Goal: Find specific page/section: Find specific page/section

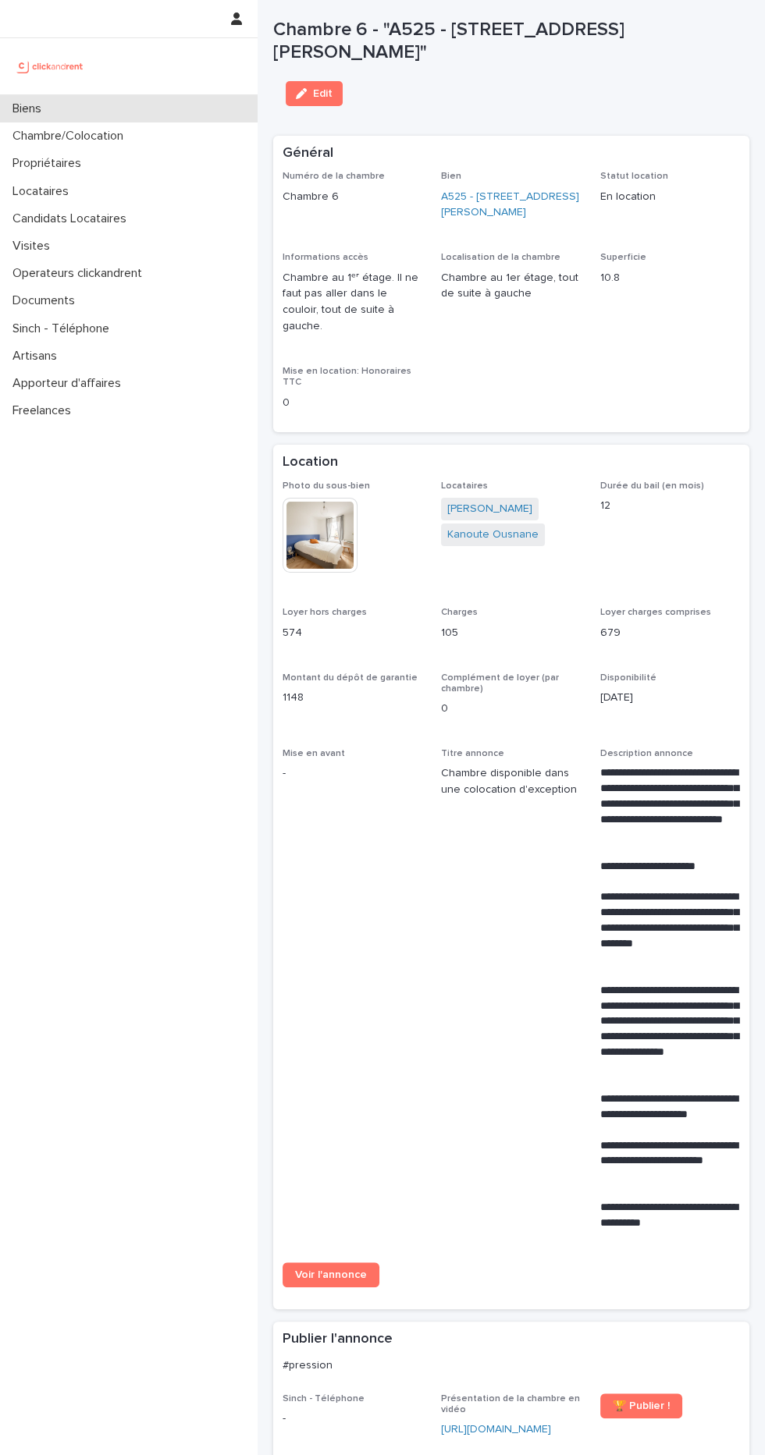
click at [34, 109] on p "Biens" at bounding box center [30, 108] width 48 height 15
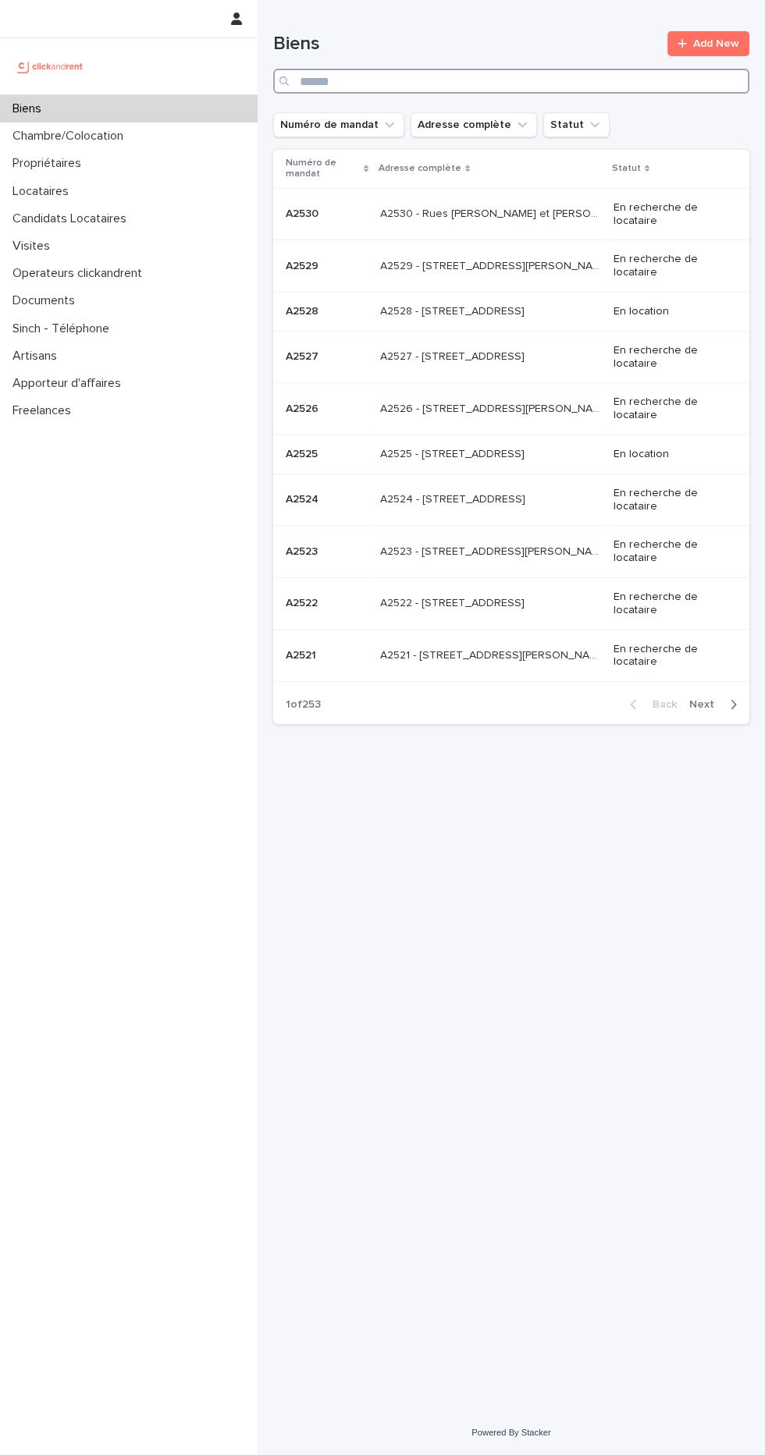
click at [538, 69] on input "Search" at bounding box center [511, 81] width 476 height 25
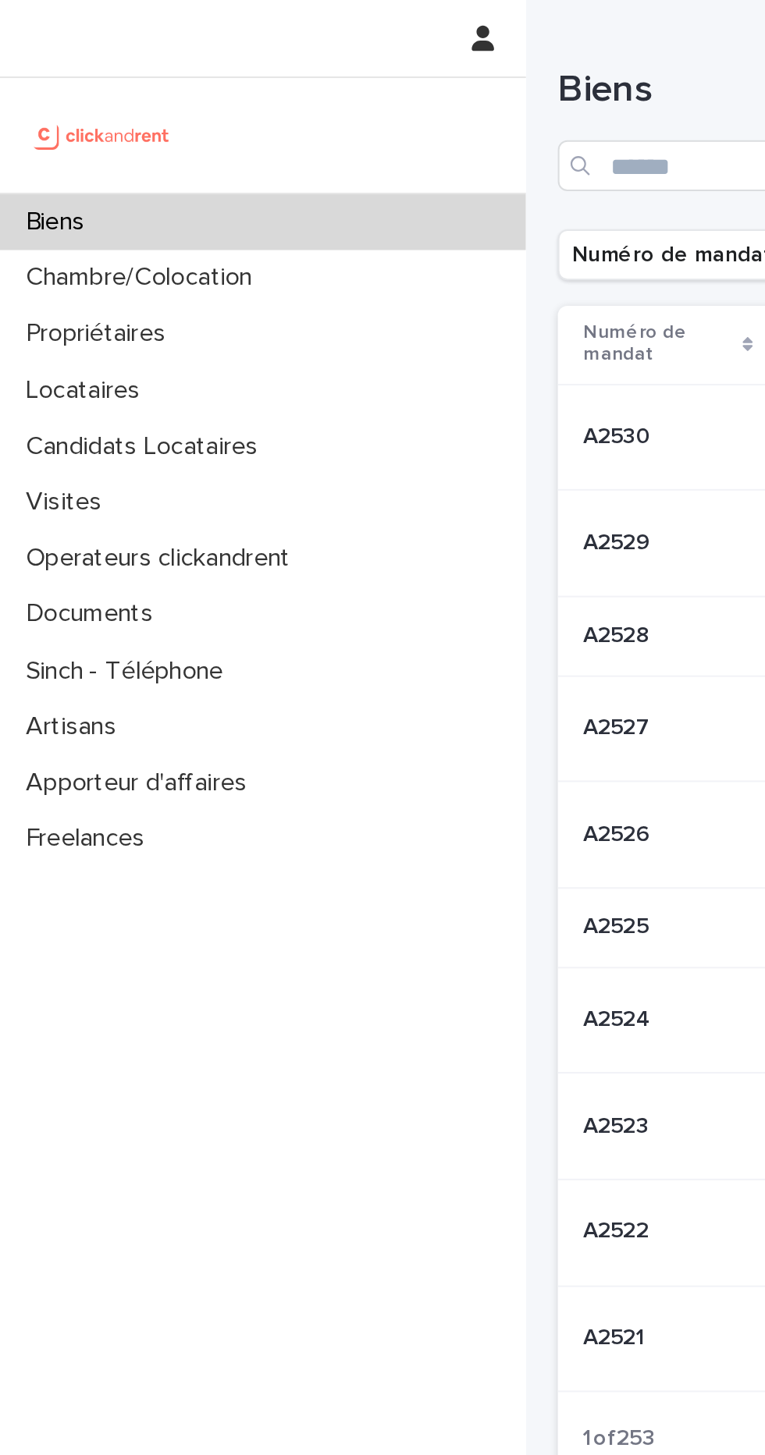
click at [27, 102] on p "Biens" at bounding box center [30, 108] width 48 height 15
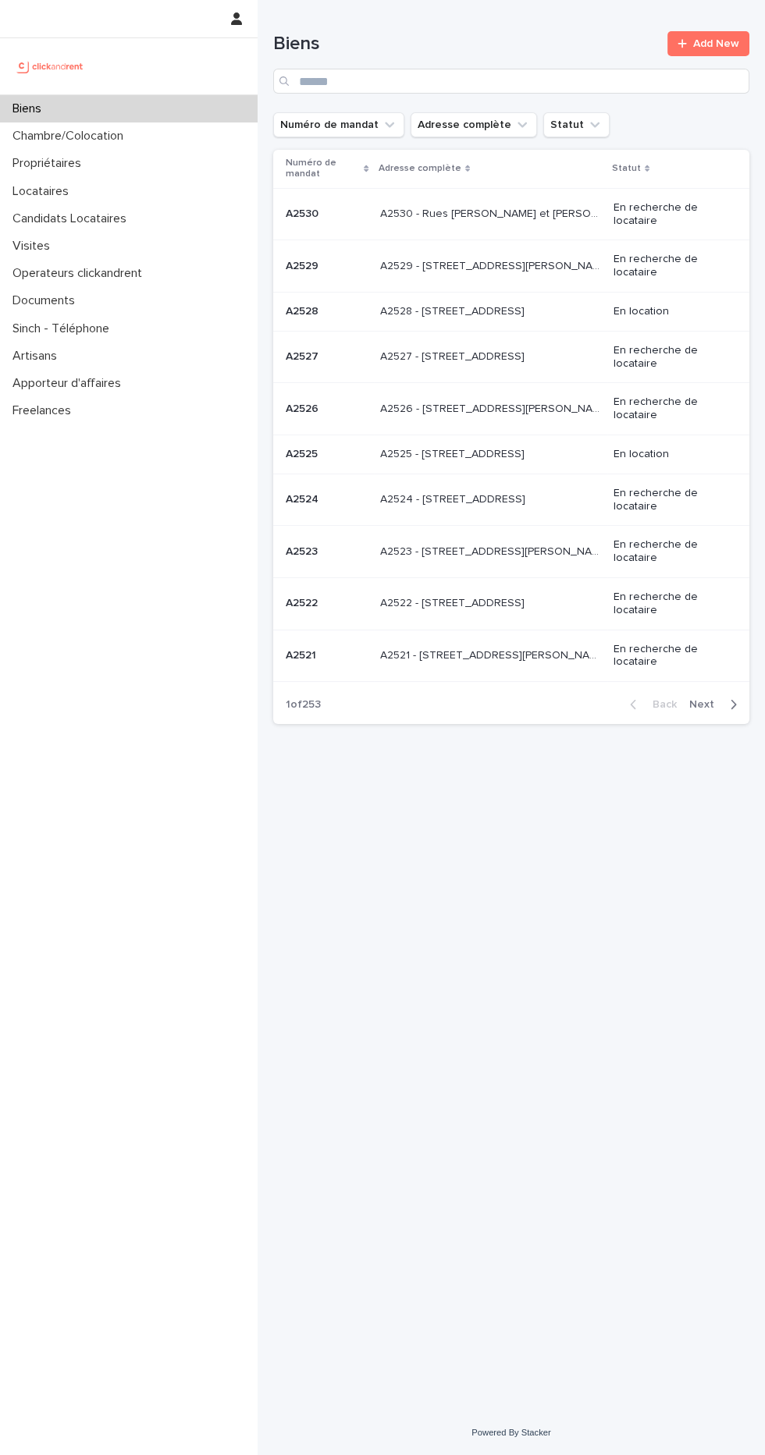
click at [353, 872] on div "Loading... Saving… Loading... Saving… Biens Add New Numéro de mandat Adresse co…" at bounding box center [511, 686] width 492 height 1372
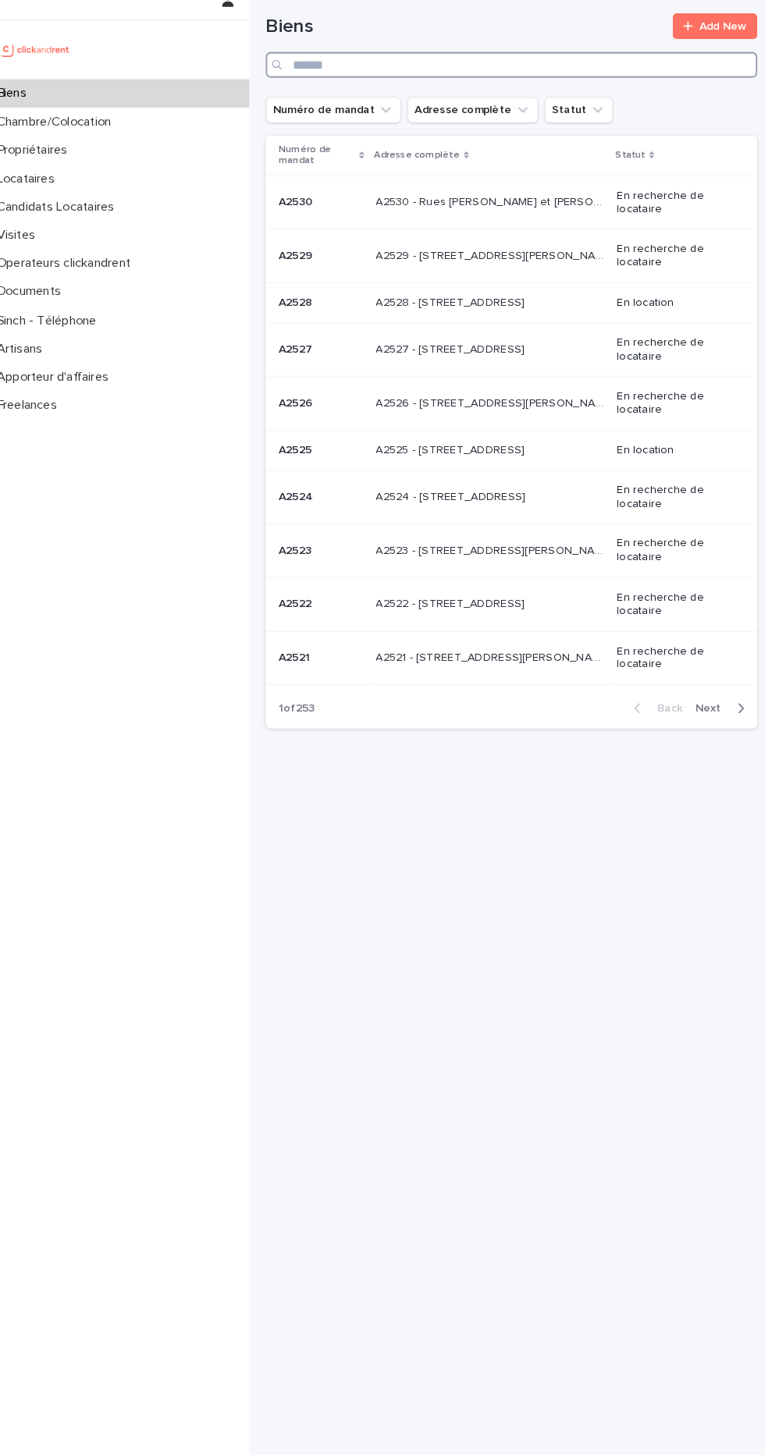
click at [472, 80] on input "Search" at bounding box center [511, 81] width 476 height 25
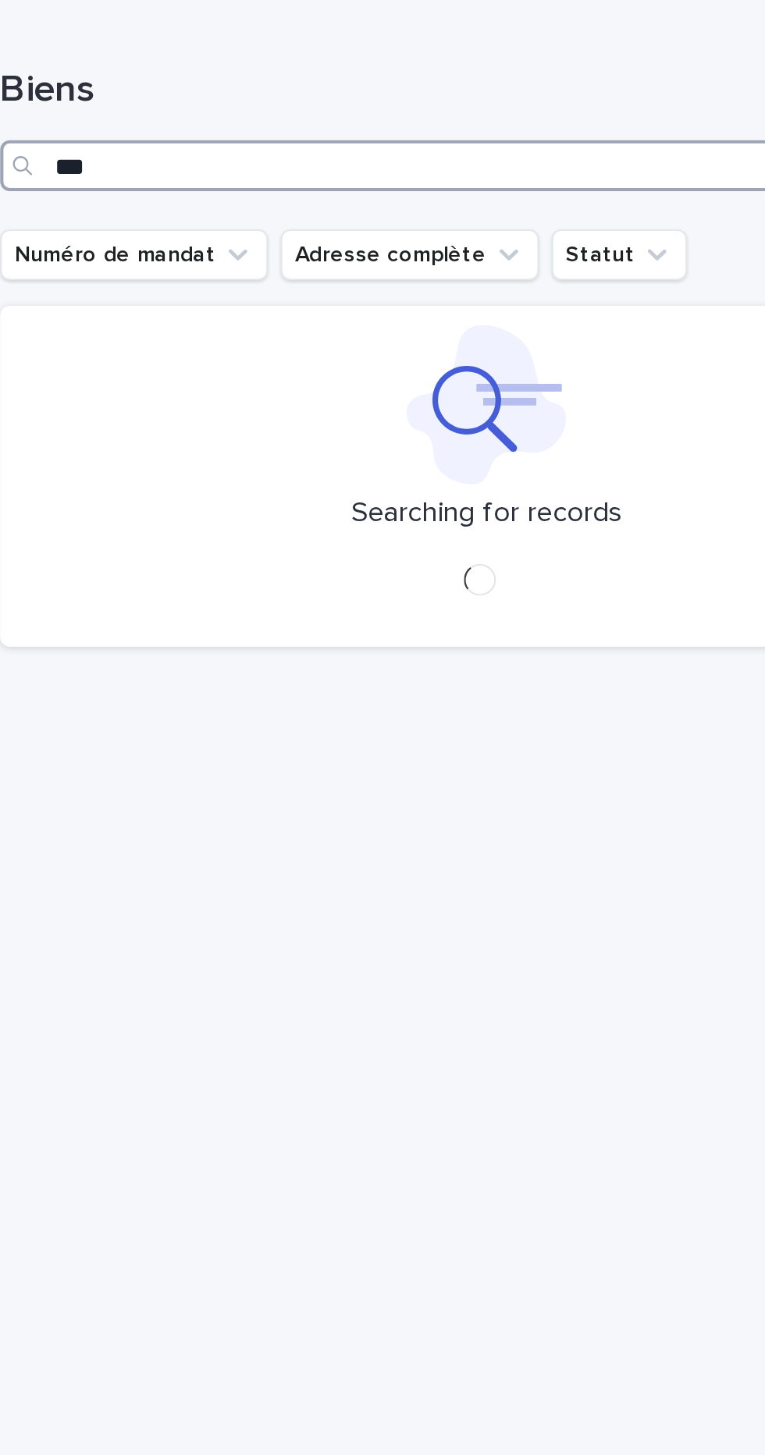
type input "****"
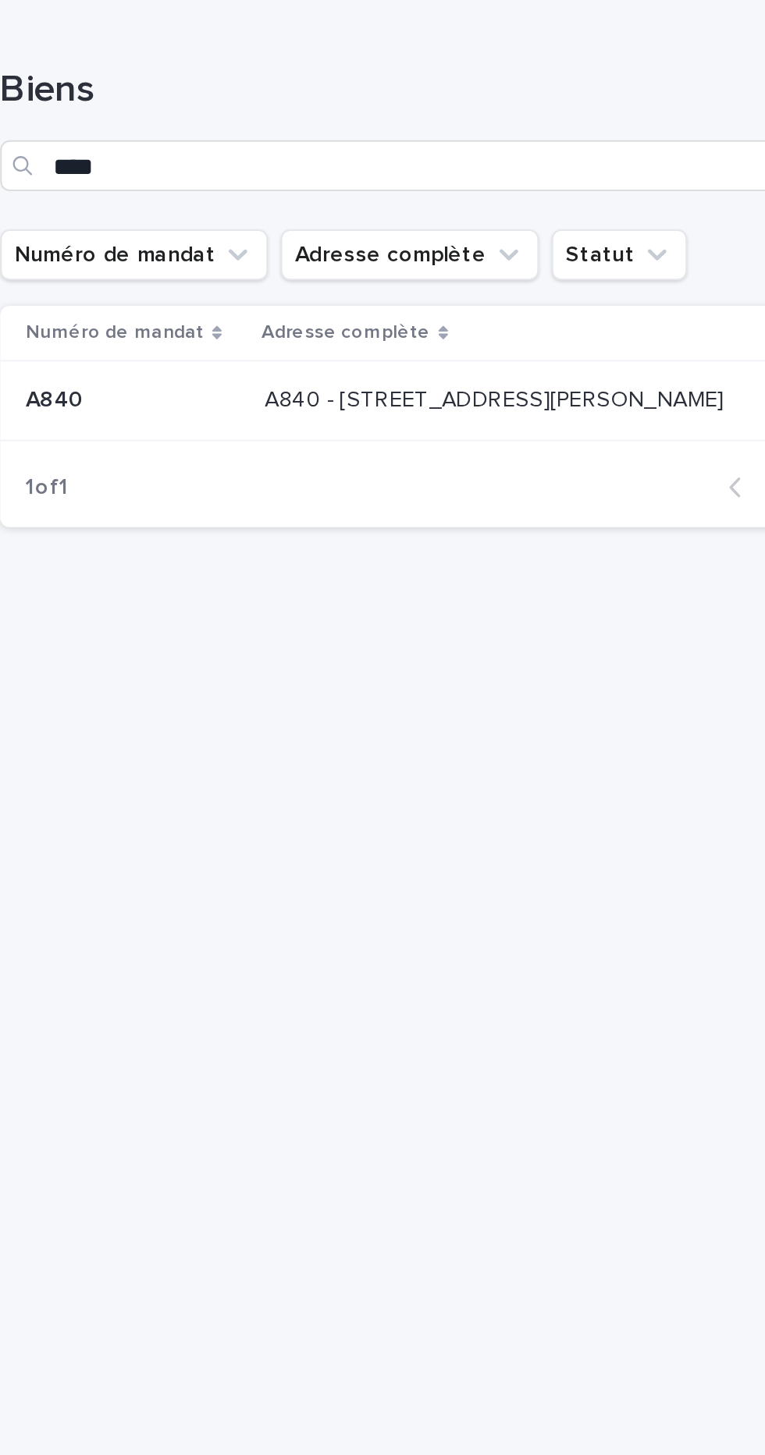
click at [518, 194] on p "A840 - 45 rue Eugène Derrien, Vitry-sur-Seine 94400" at bounding box center [517, 194] width 228 height 16
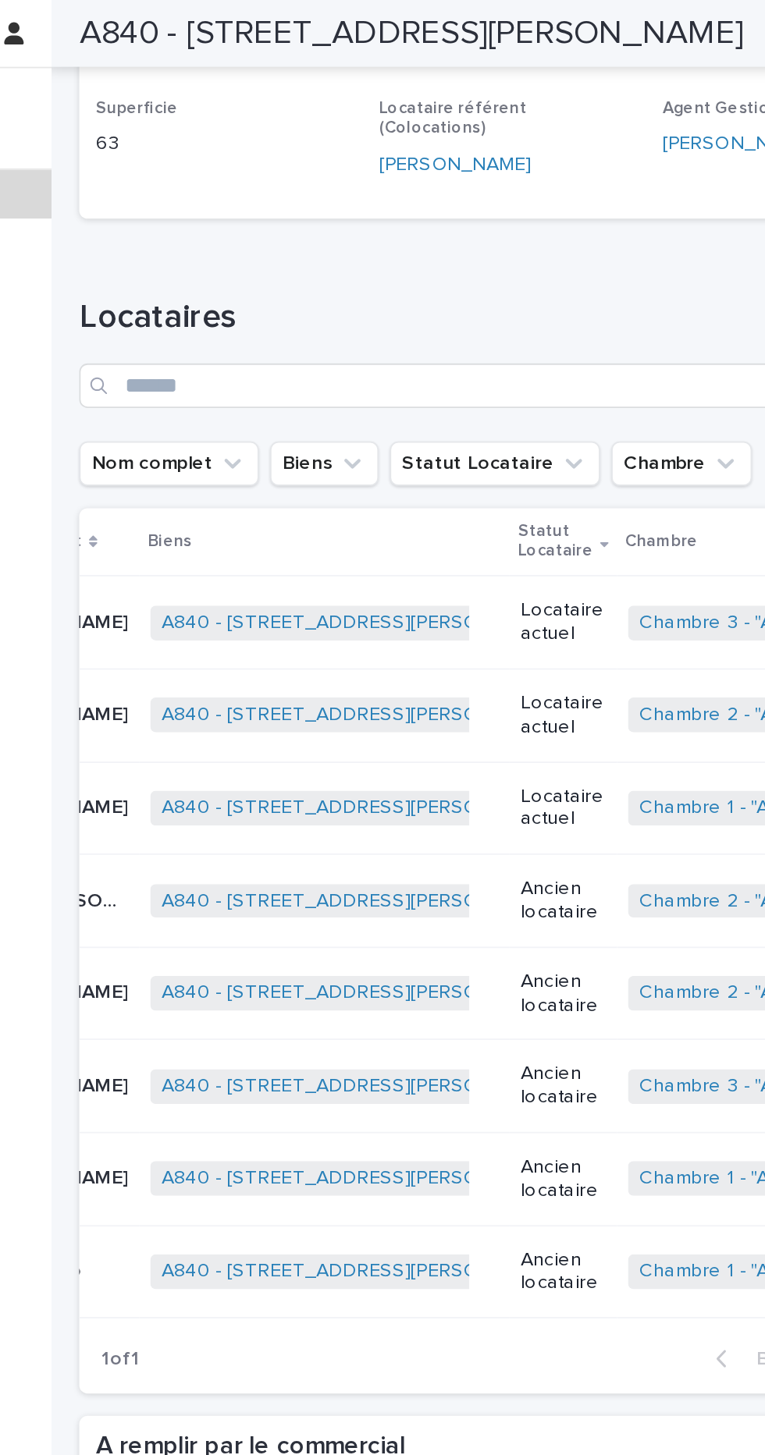
scroll to position [0, 80]
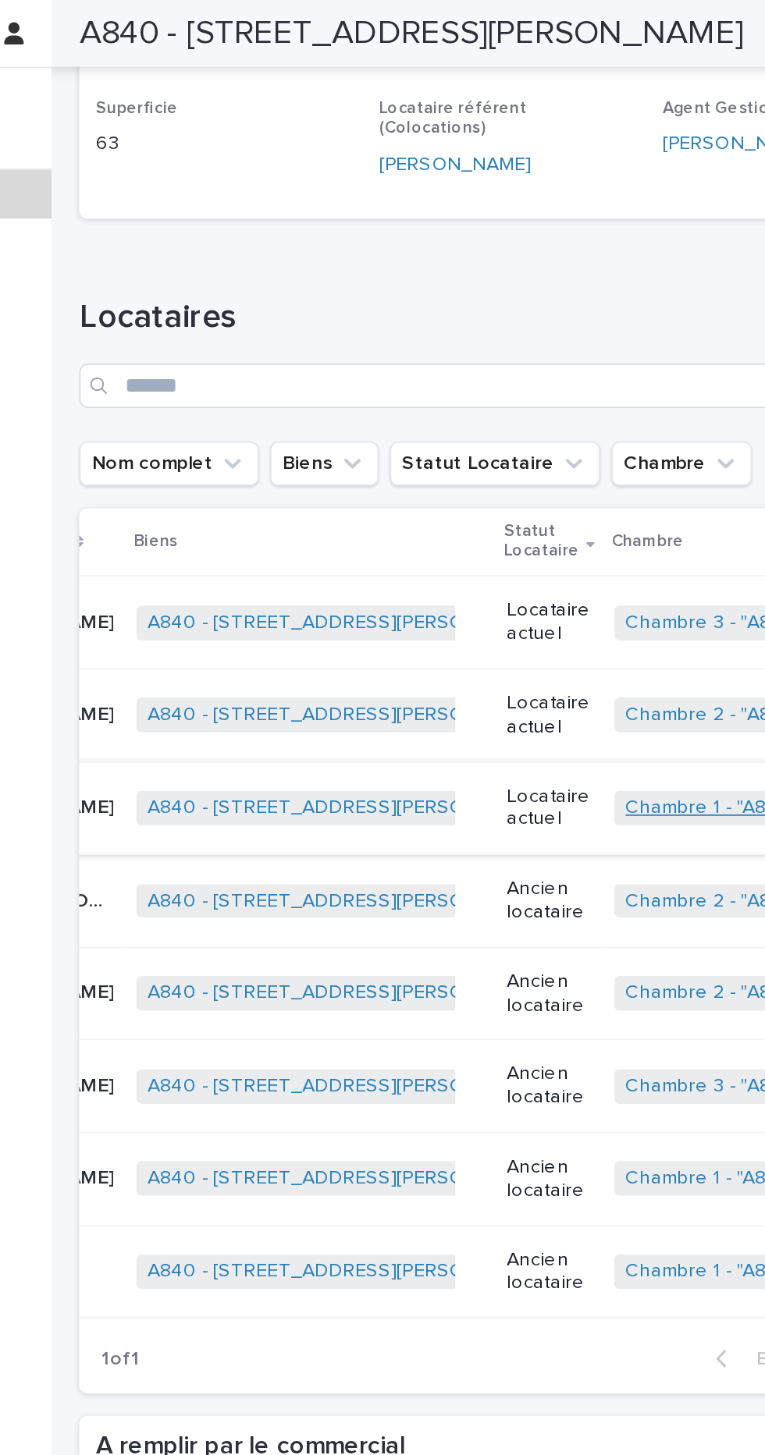
click at [588, 452] on link "Chambre 1 - "A840 - 45 rue Eugène Derrien, Vitry-sur-Seine 94400"" at bounding box center [726, 452] width 294 height 13
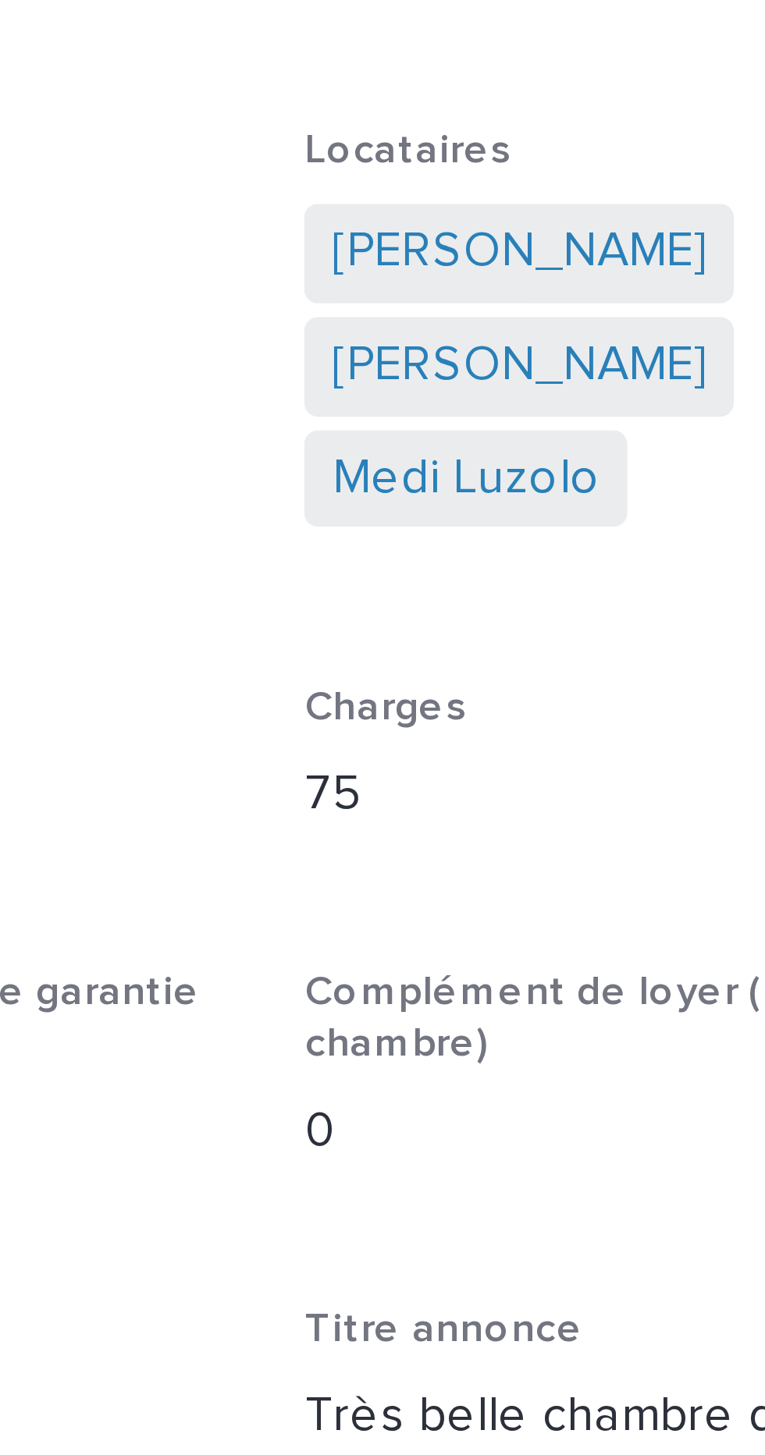
scroll to position [122, 0]
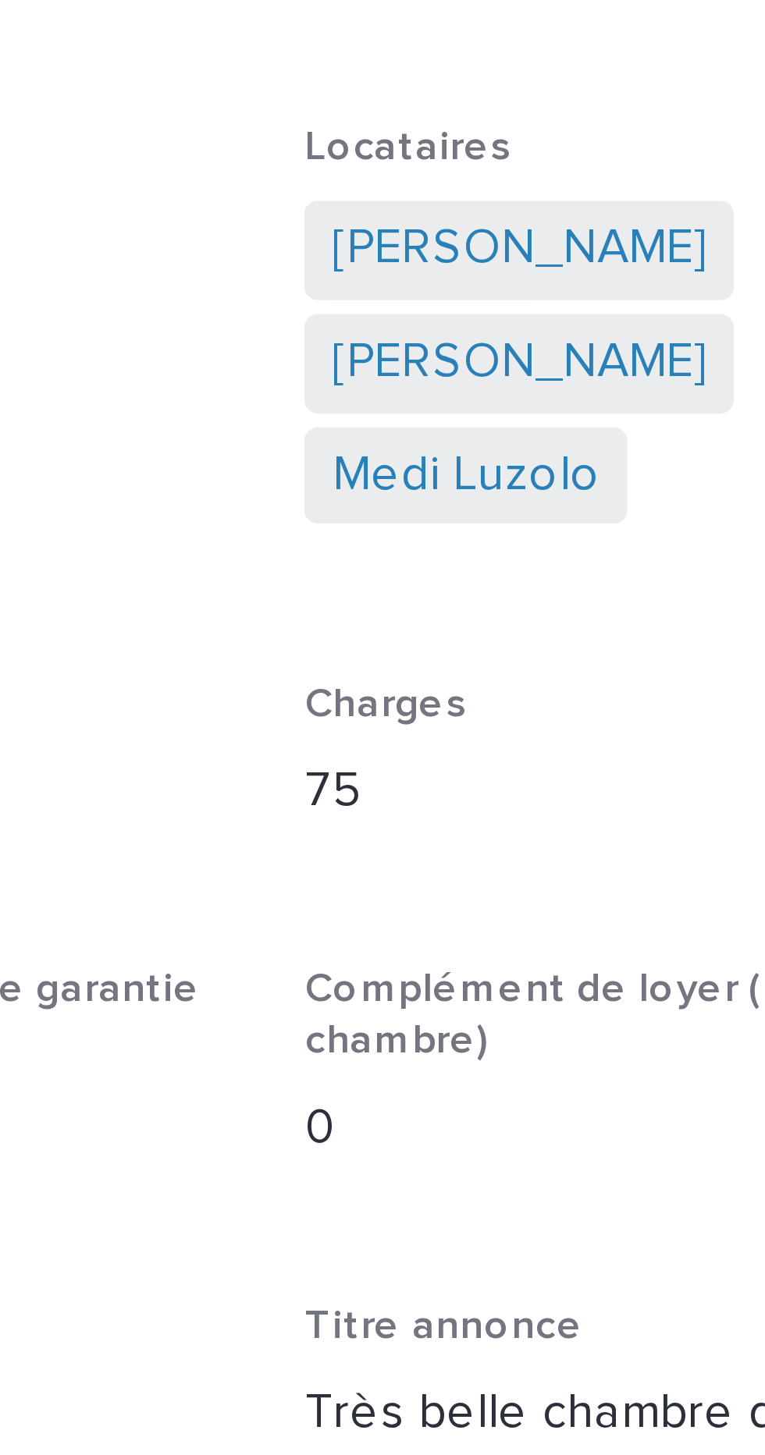
click at [416, 436] on div "**********" at bounding box center [510, 775] width 457 height 928
click at [532, 372] on link "Yamouna Thevenin" at bounding box center [489, 365] width 85 height 16
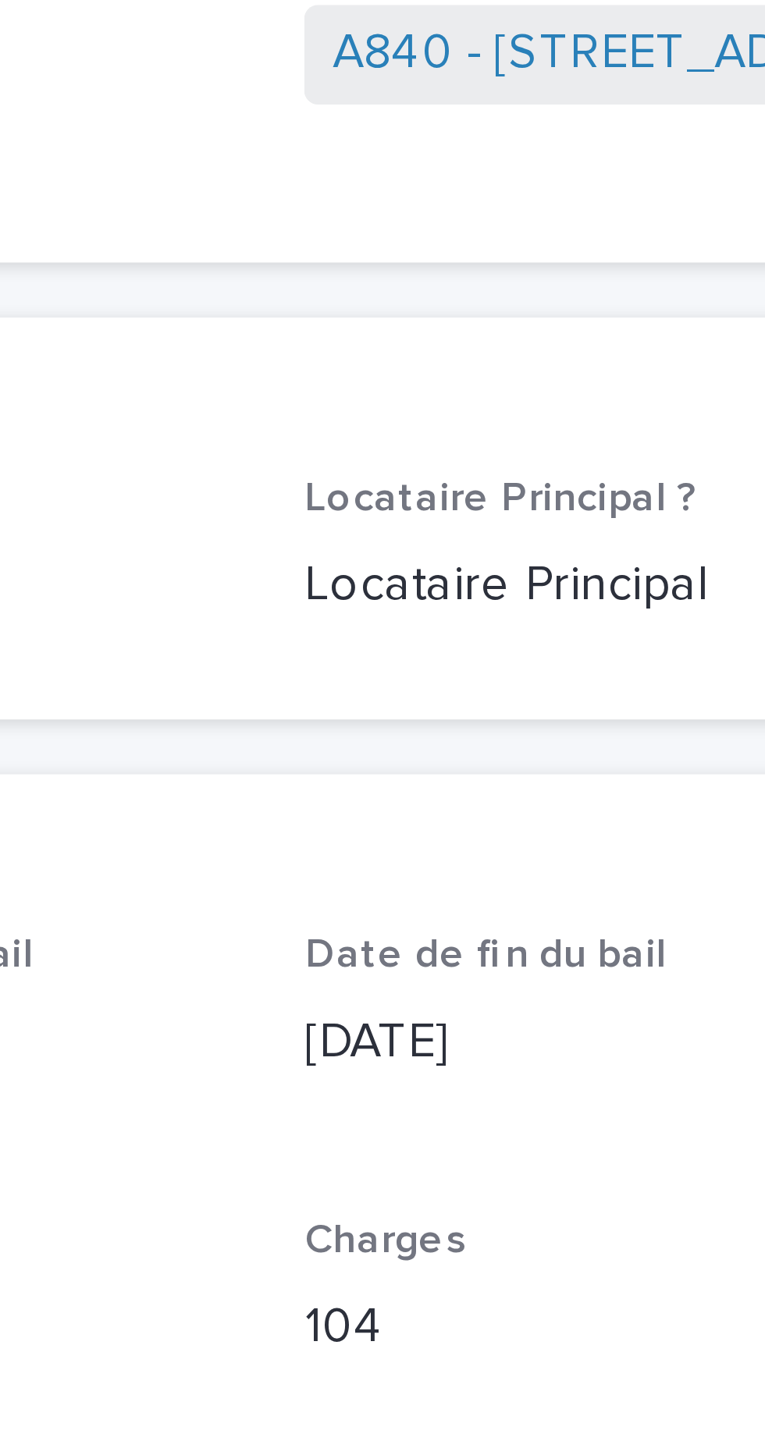
click at [541, 534] on div "Date de début du bail 21/9/2022 Date de fin du bail 20/9/2023 Durée du bail (en…" at bounding box center [510, 690] width 457 height 393
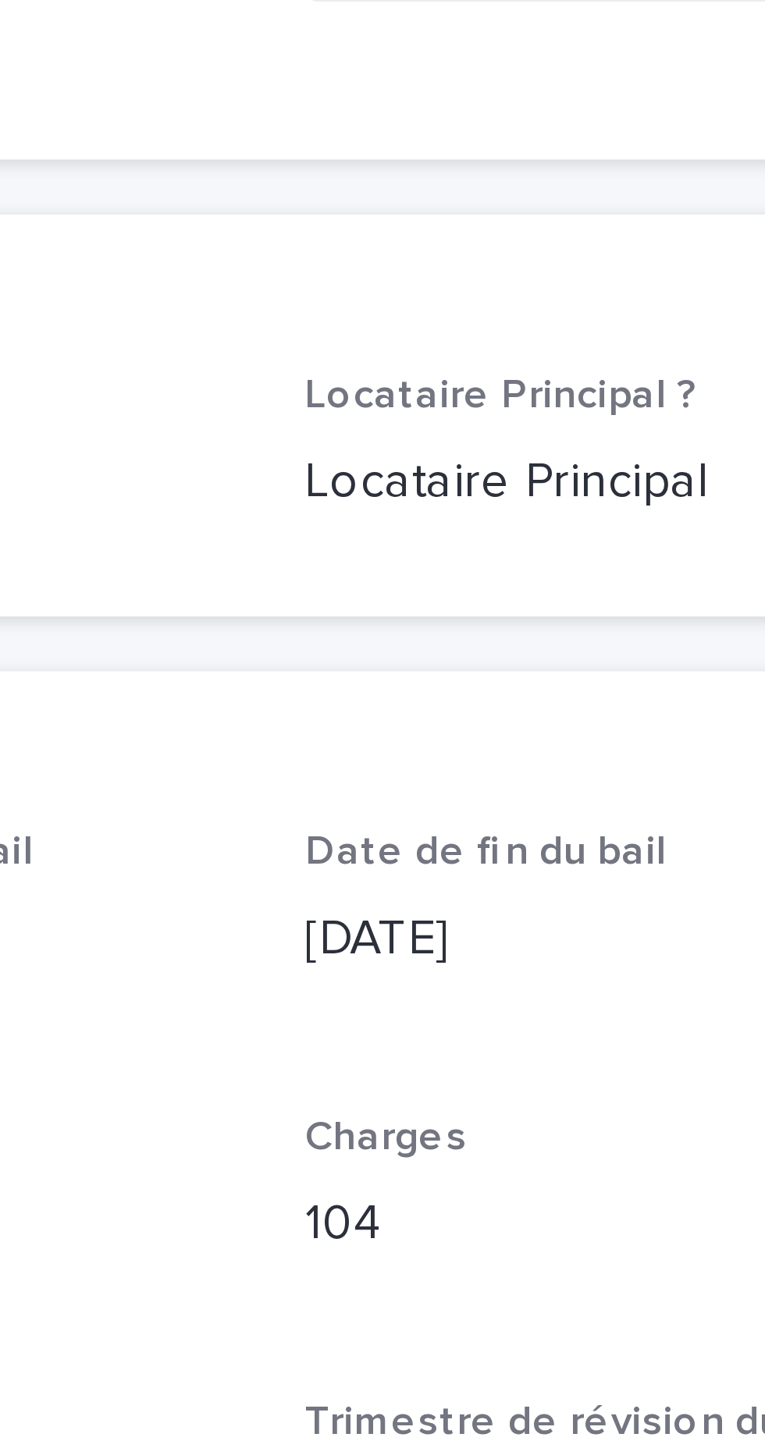
scroll to position [25, 0]
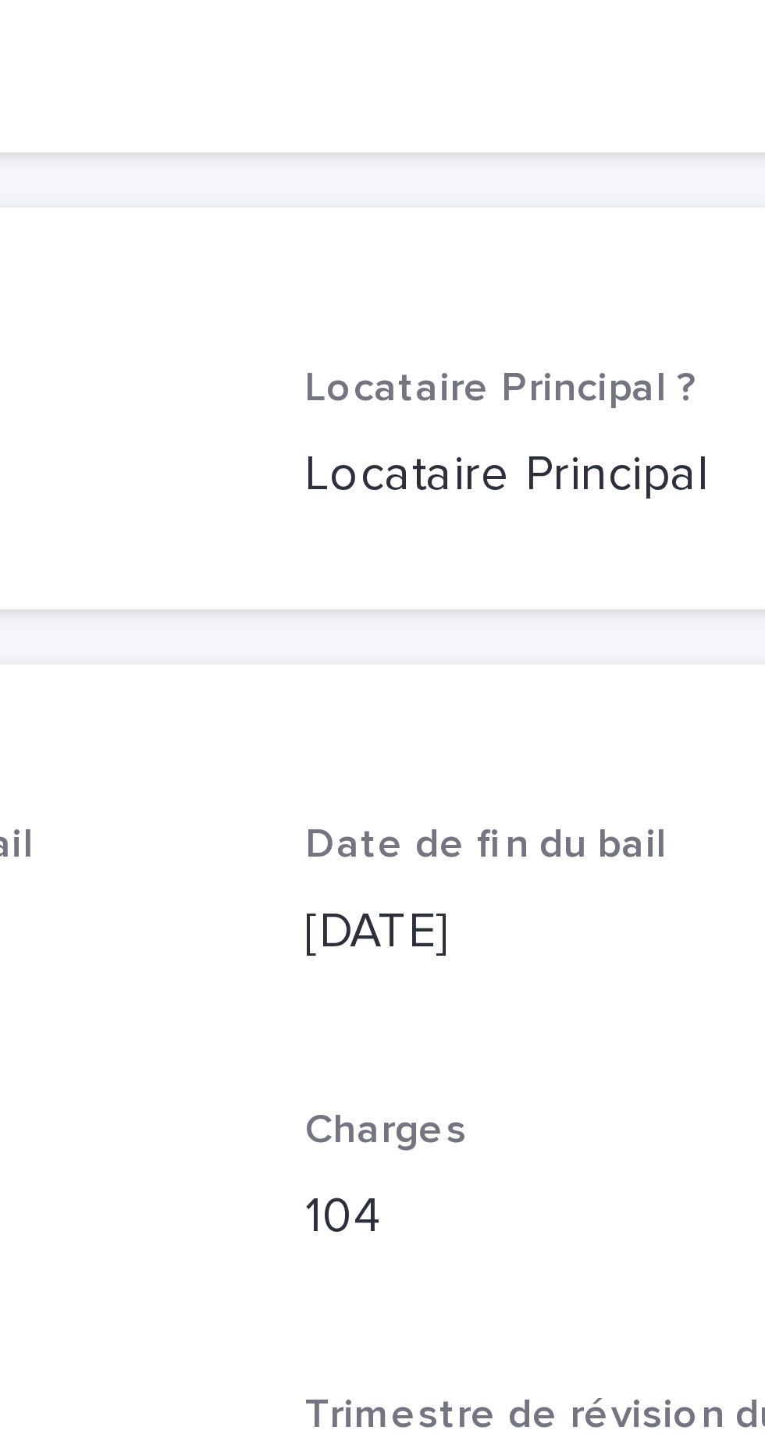
click at [541, 534] on p "Charges" at bounding box center [511, 539] width 140 height 11
click at [375, 383] on p "Ancien locataire" at bounding box center [352, 390] width 140 height 16
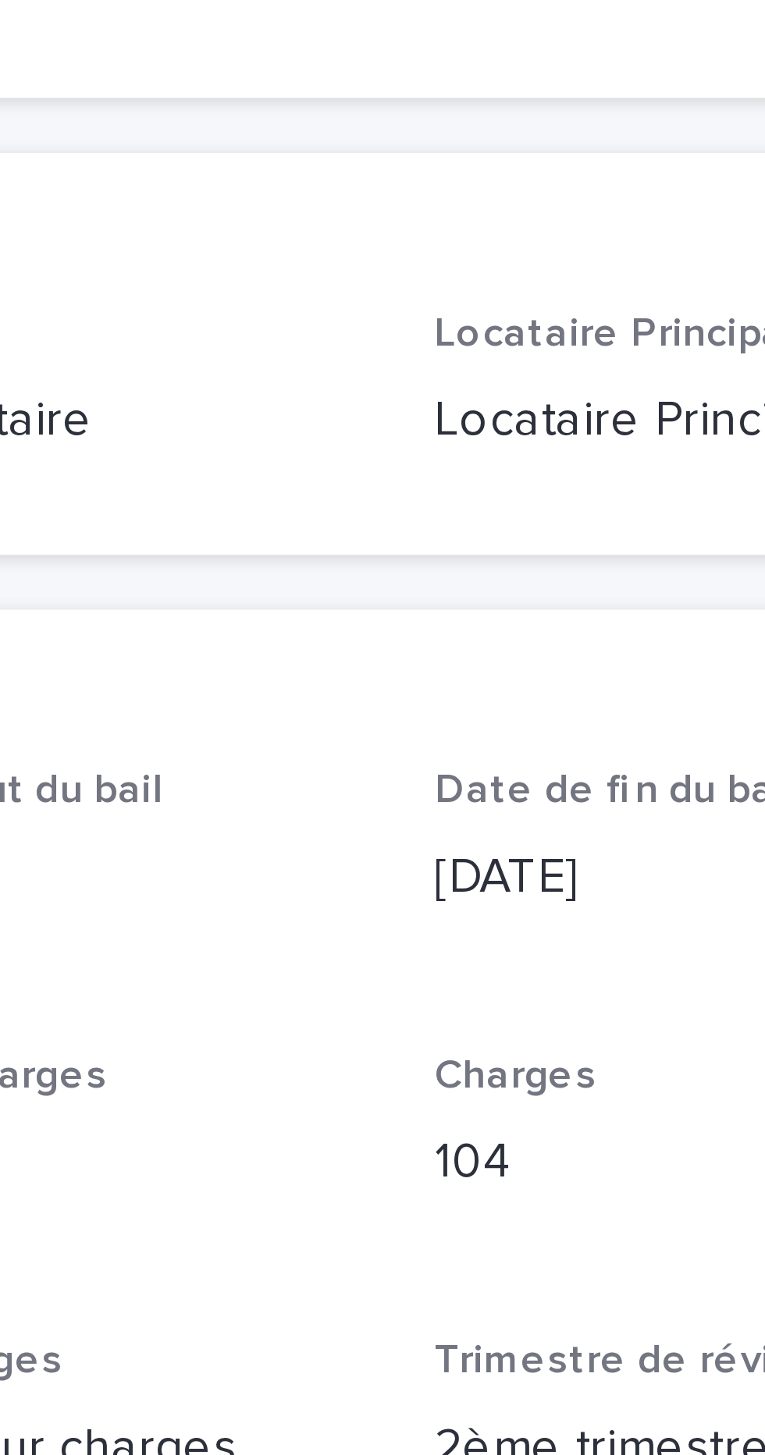
scroll to position [0, 0]
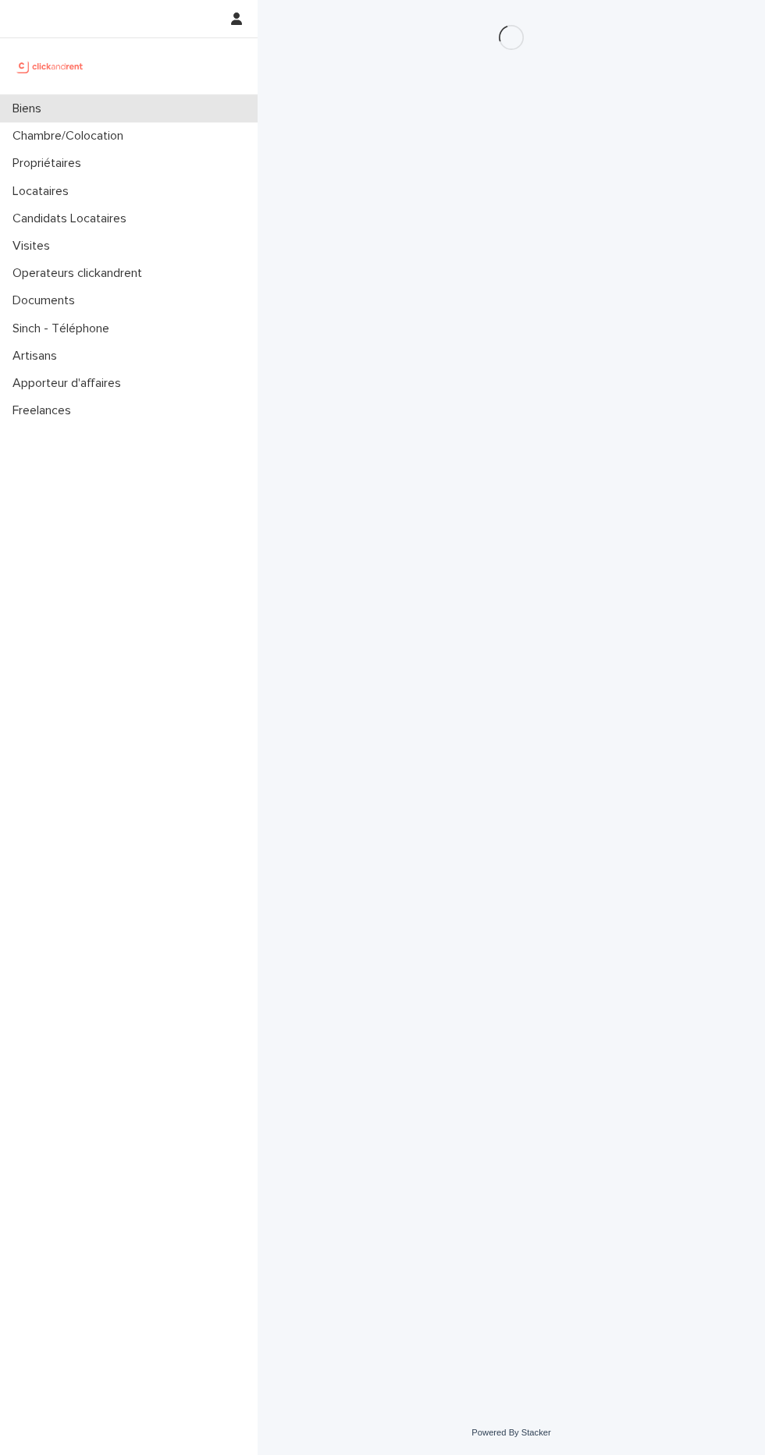
click at [40, 115] on p "Biens" at bounding box center [30, 108] width 48 height 15
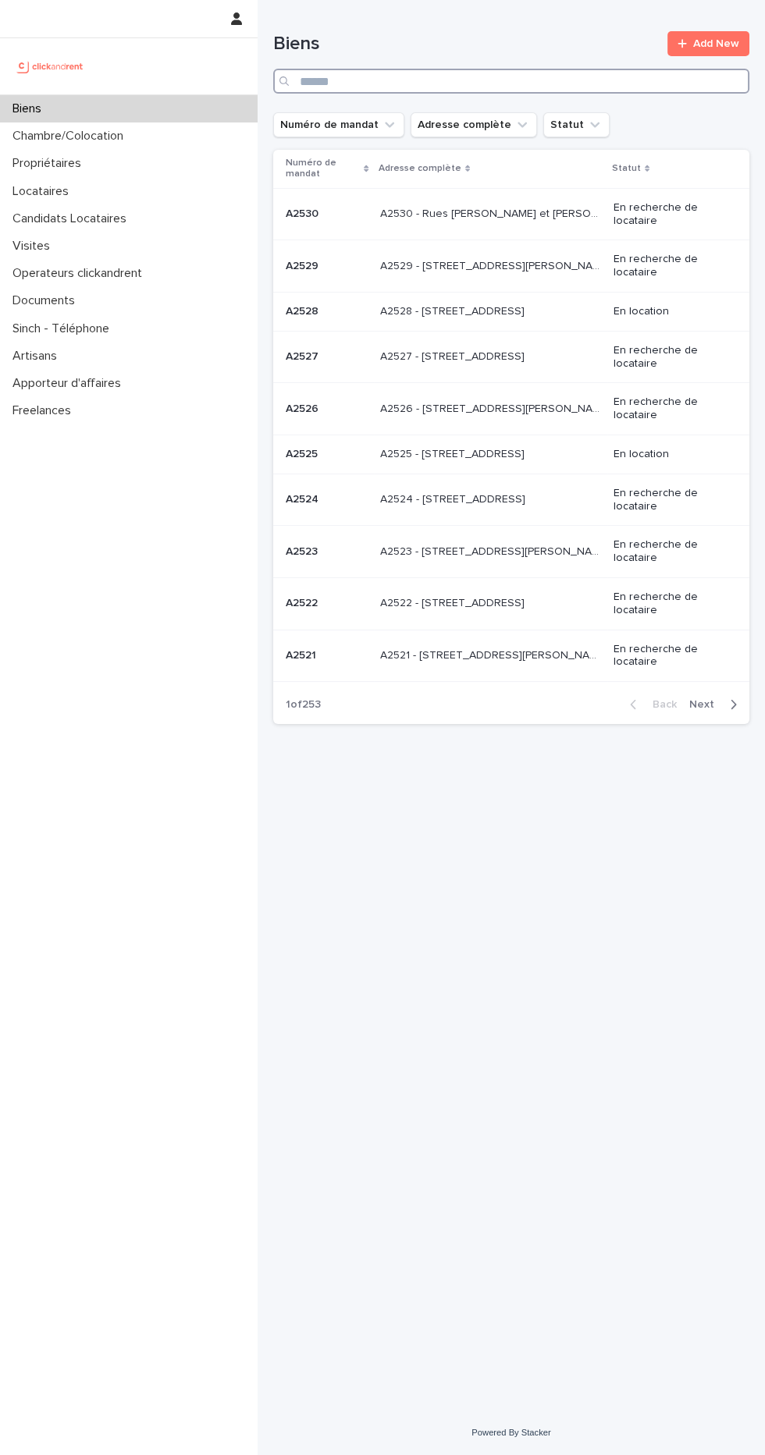
click at [510, 80] on input "Search" at bounding box center [511, 81] width 476 height 25
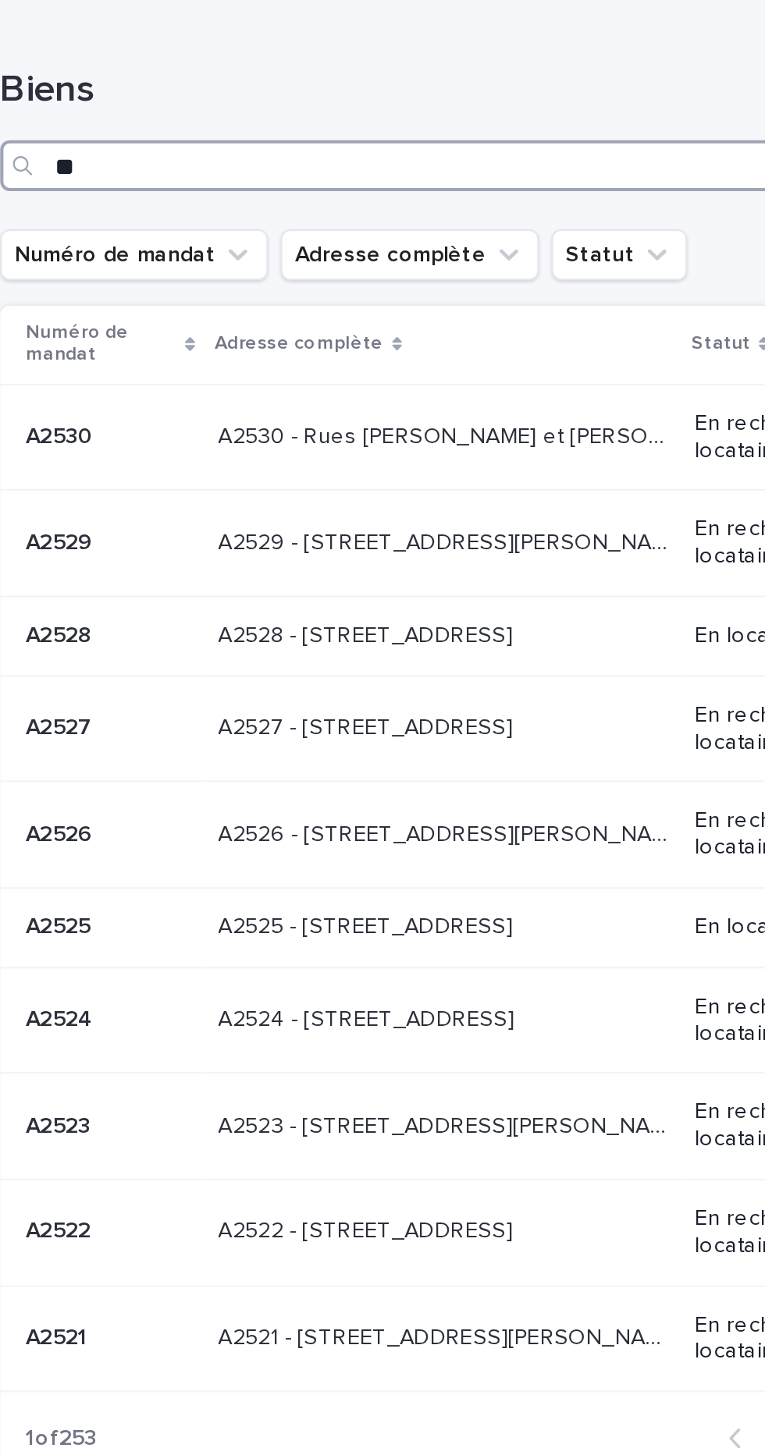
type input "*"
click at [506, 85] on input "*" at bounding box center [511, 81] width 476 height 25
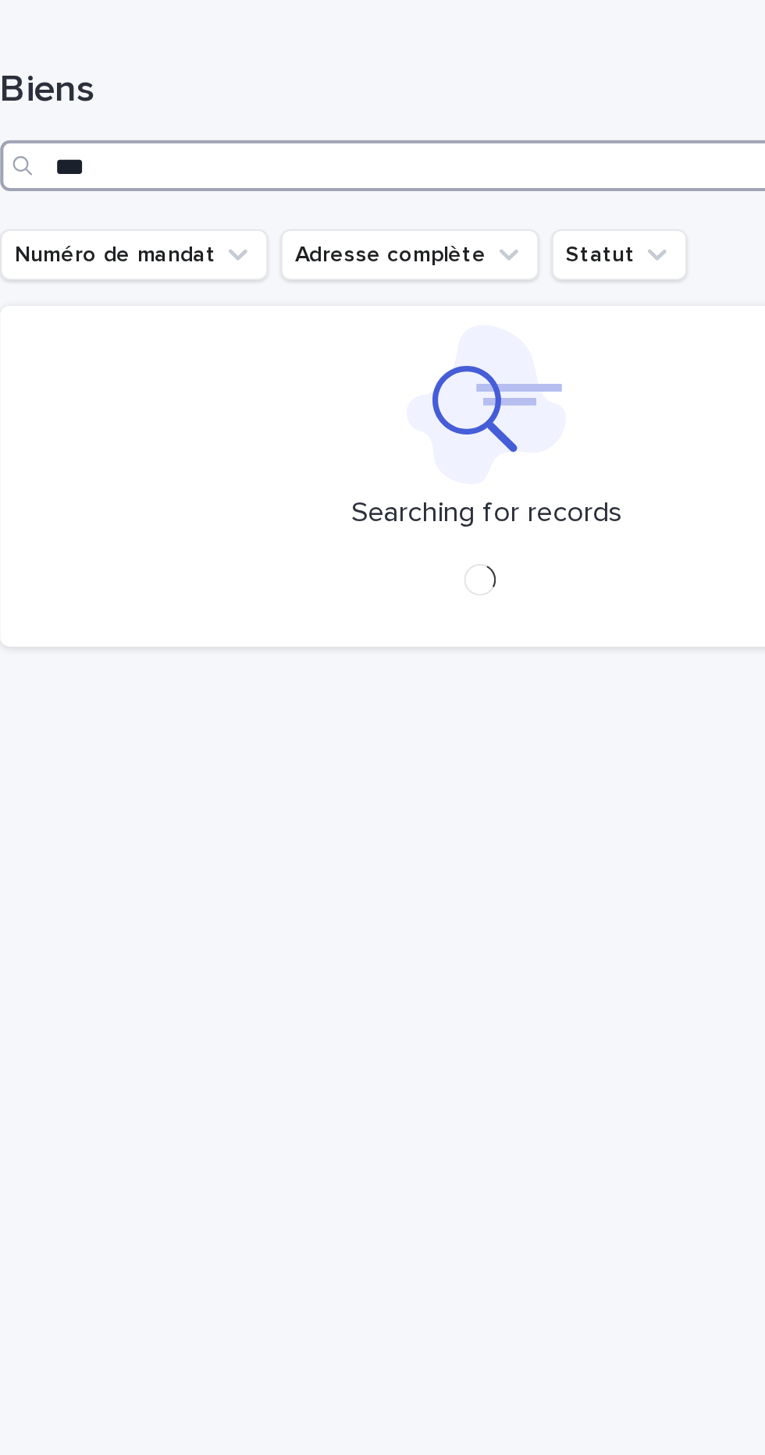
type input "****"
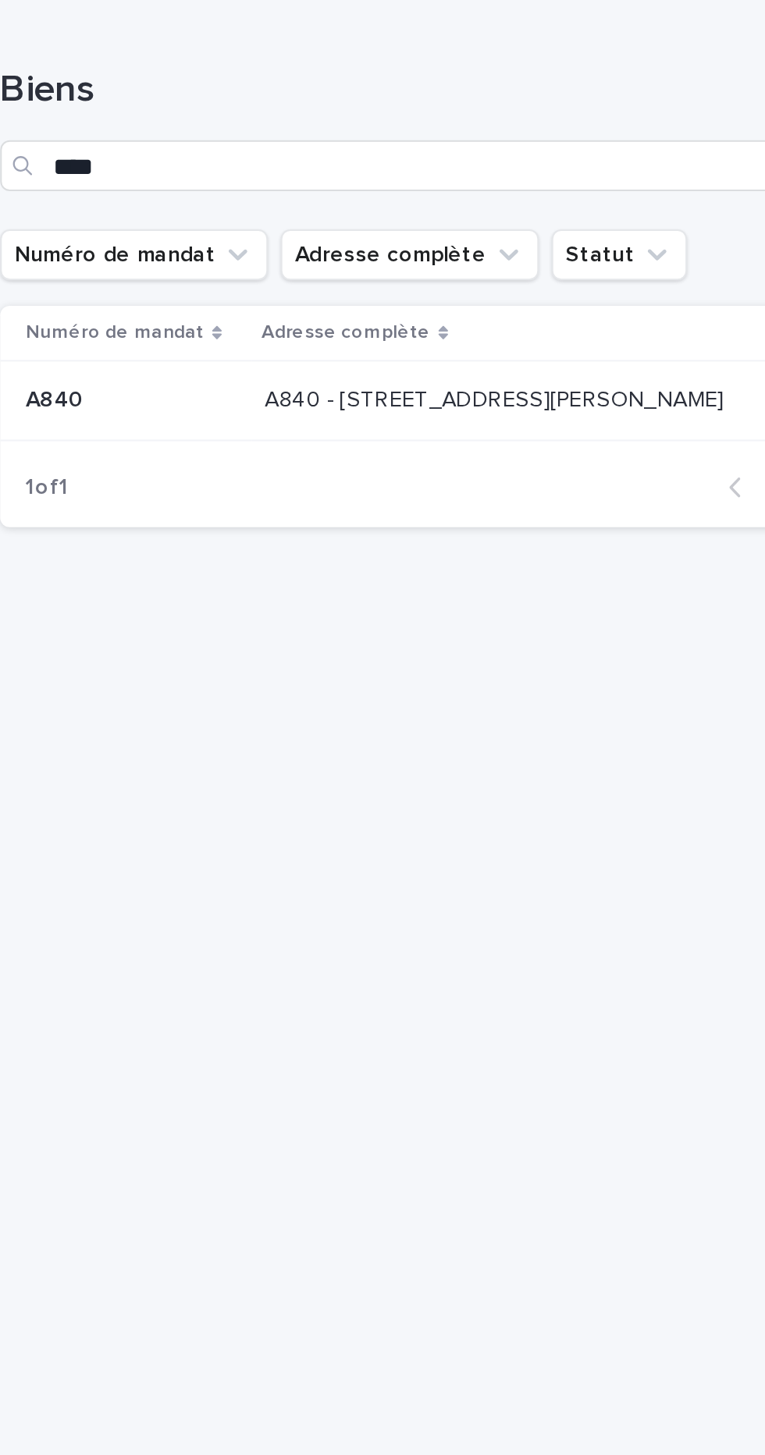
click at [501, 194] on p "A840 - 45 rue Eugène Derrien, Vitry-sur-Seine 94400" at bounding box center [517, 194] width 228 height 16
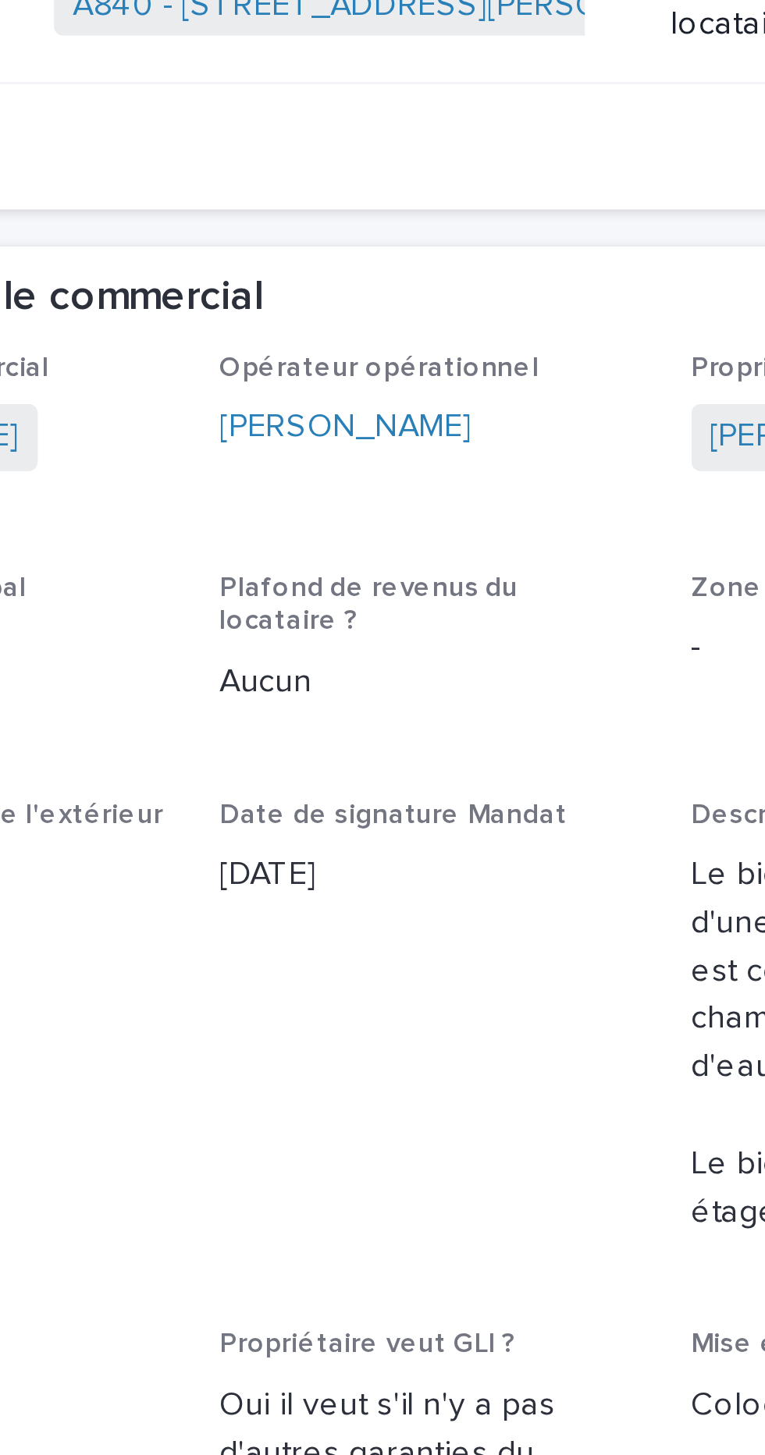
scroll to position [1250, 0]
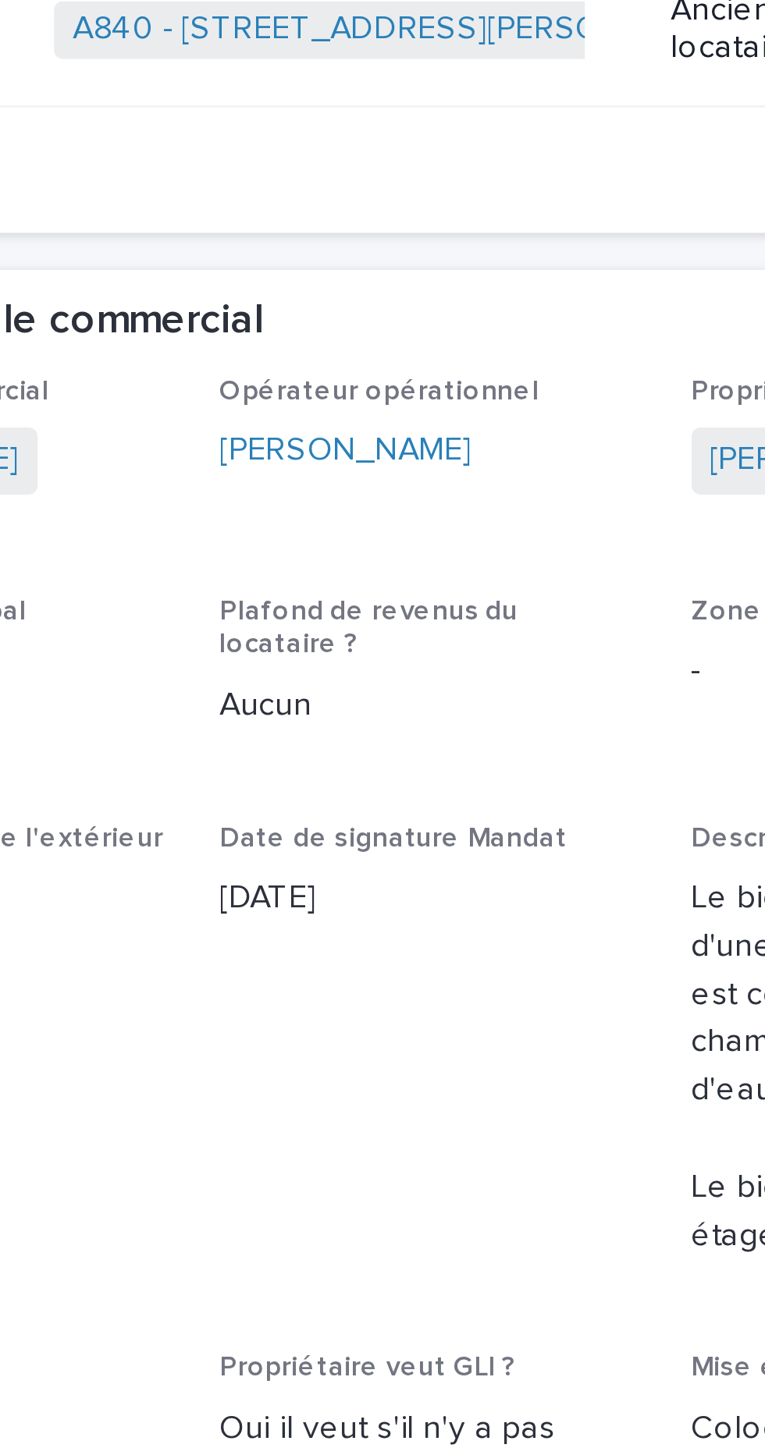
click at [542, 336] on span "Opérateur opérationnel Guillaume Nanette" at bounding box center [511, 315] width 140 height 55
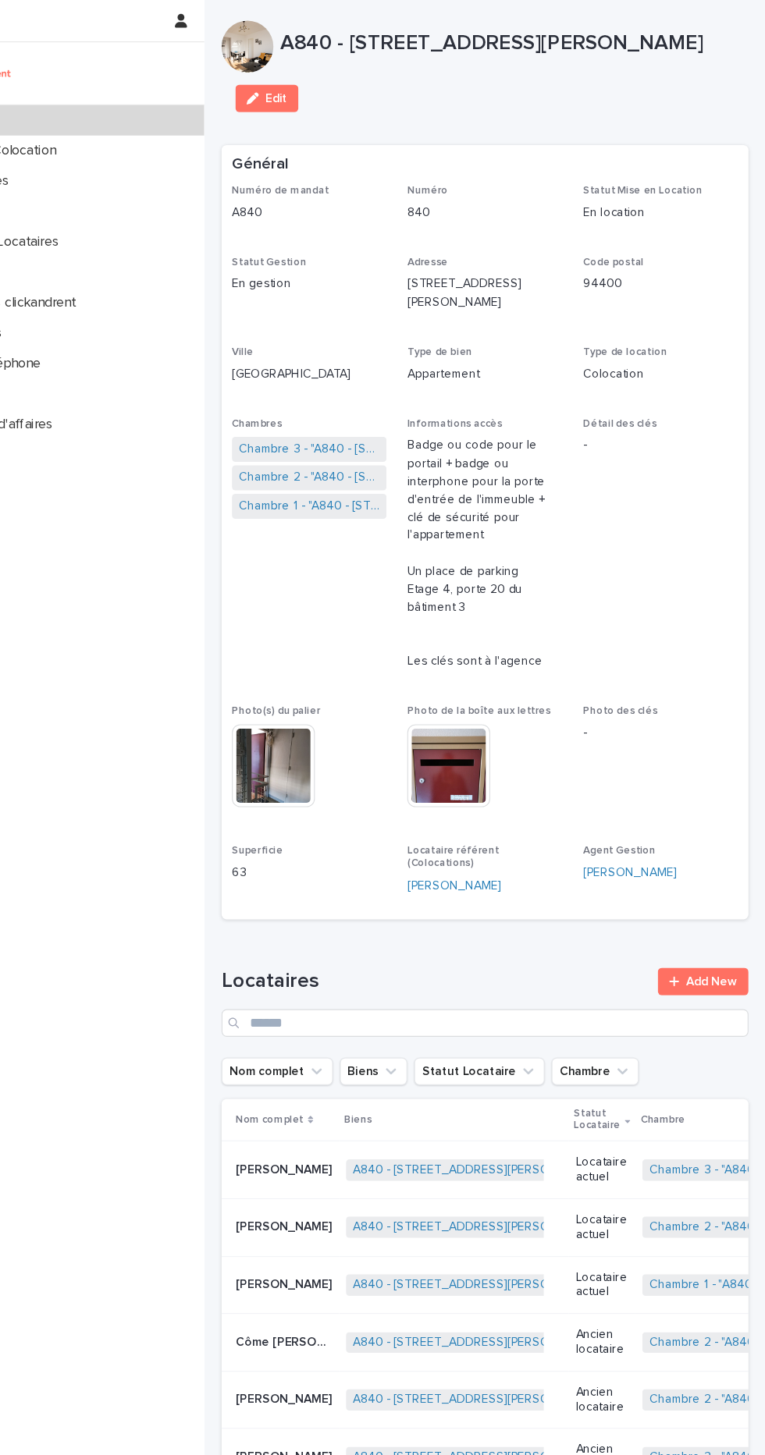
scroll to position [0, 0]
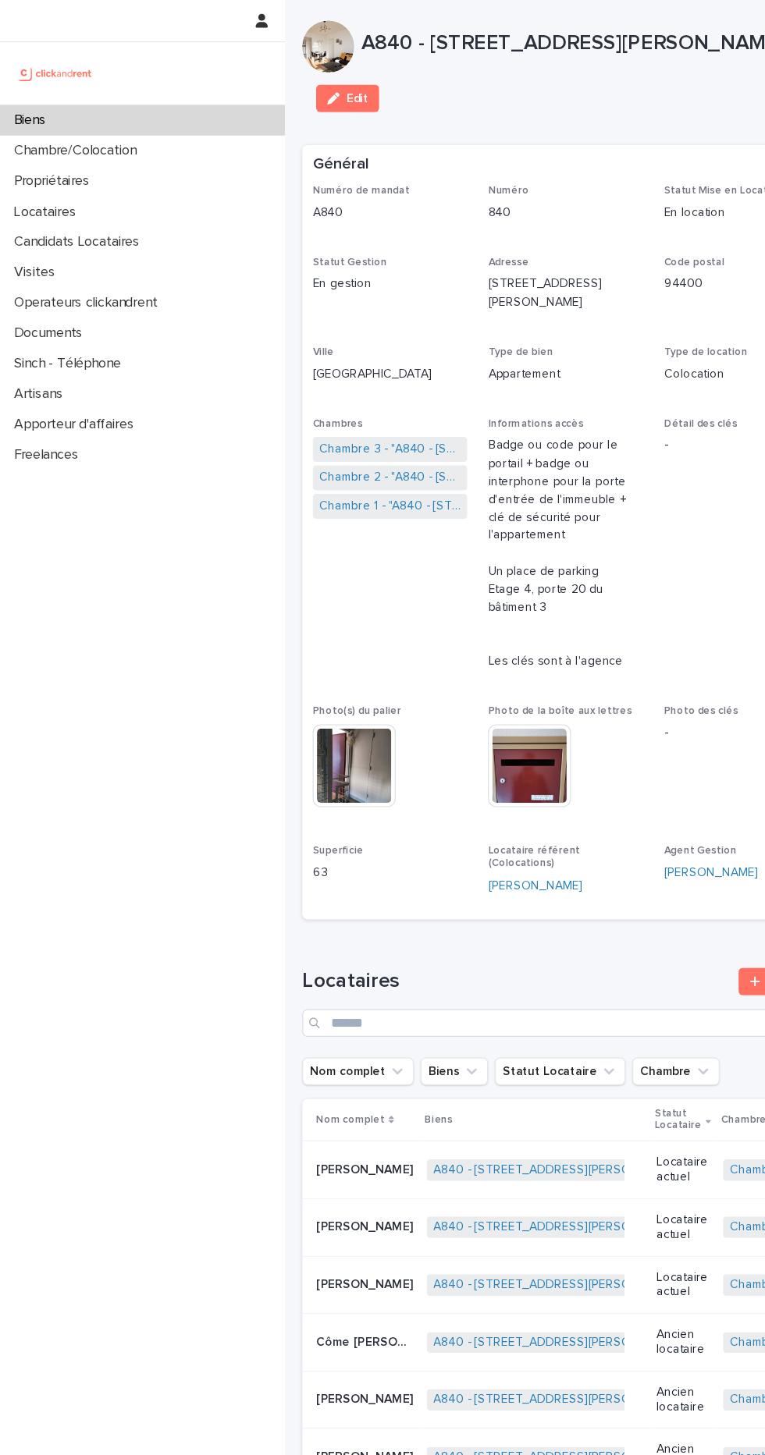
click at [111, 116] on div "Biens" at bounding box center [128, 108] width 257 height 27
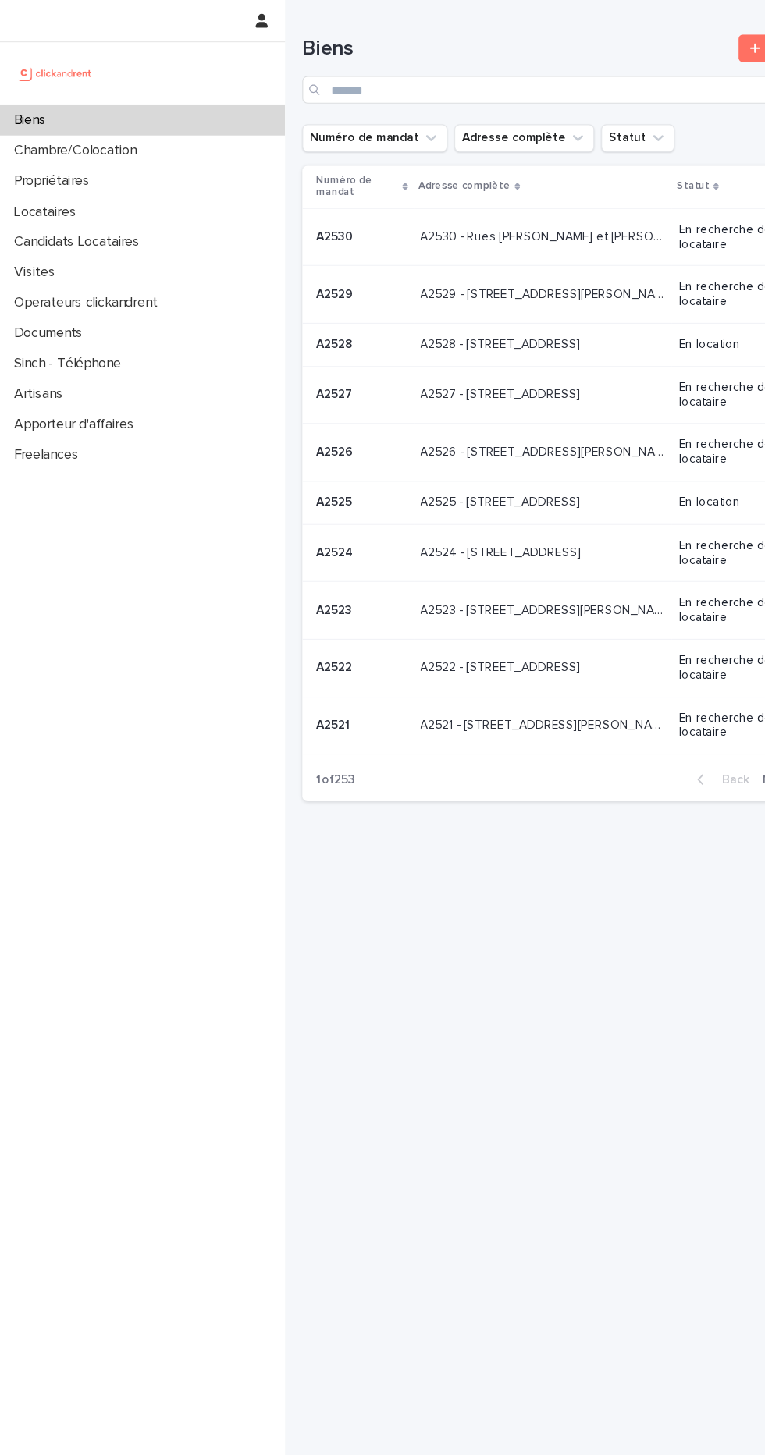
click at [302, 234] on td "A2530 A2530" at bounding box center [323, 214] width 101 height 52
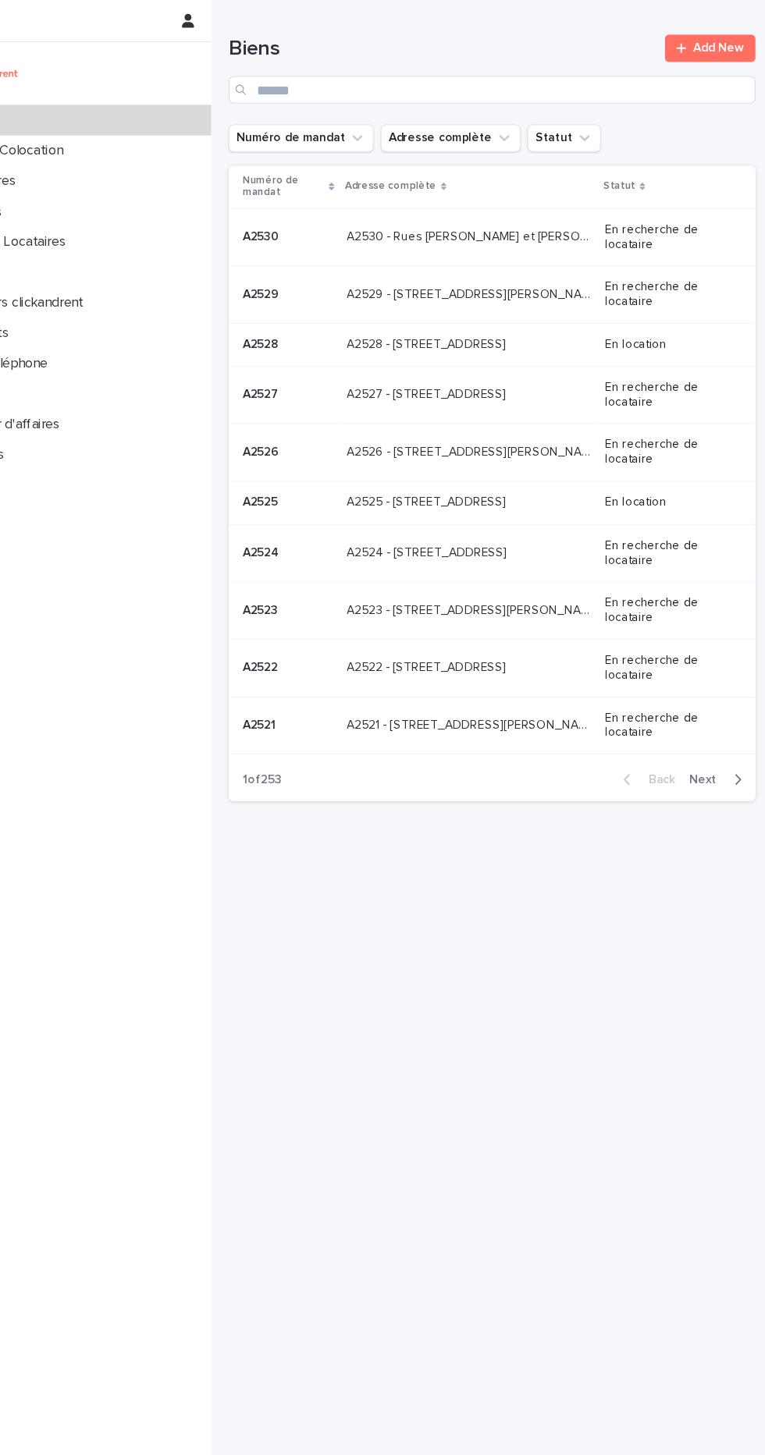
click at [602, 350] on td "A2527 - 10 bis rue Méhul, Pantin 93500 A2527 - 10 bis rue Méhul, Pantin 93500" at bounding box center [490, 357] width 233 height 52
click at [456, 80] on input "Search" at bounding box center [511, 81] width 476 height 25
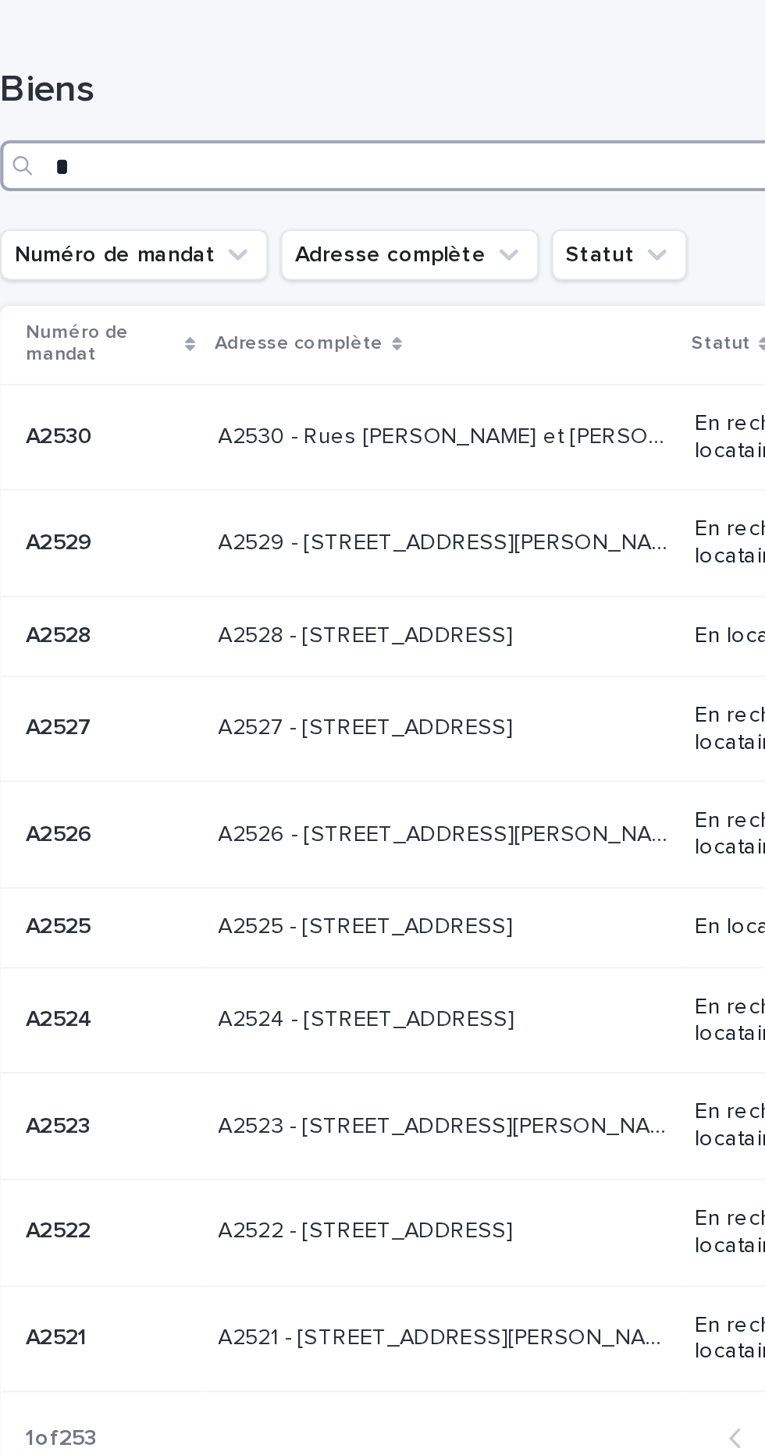
type input "**"
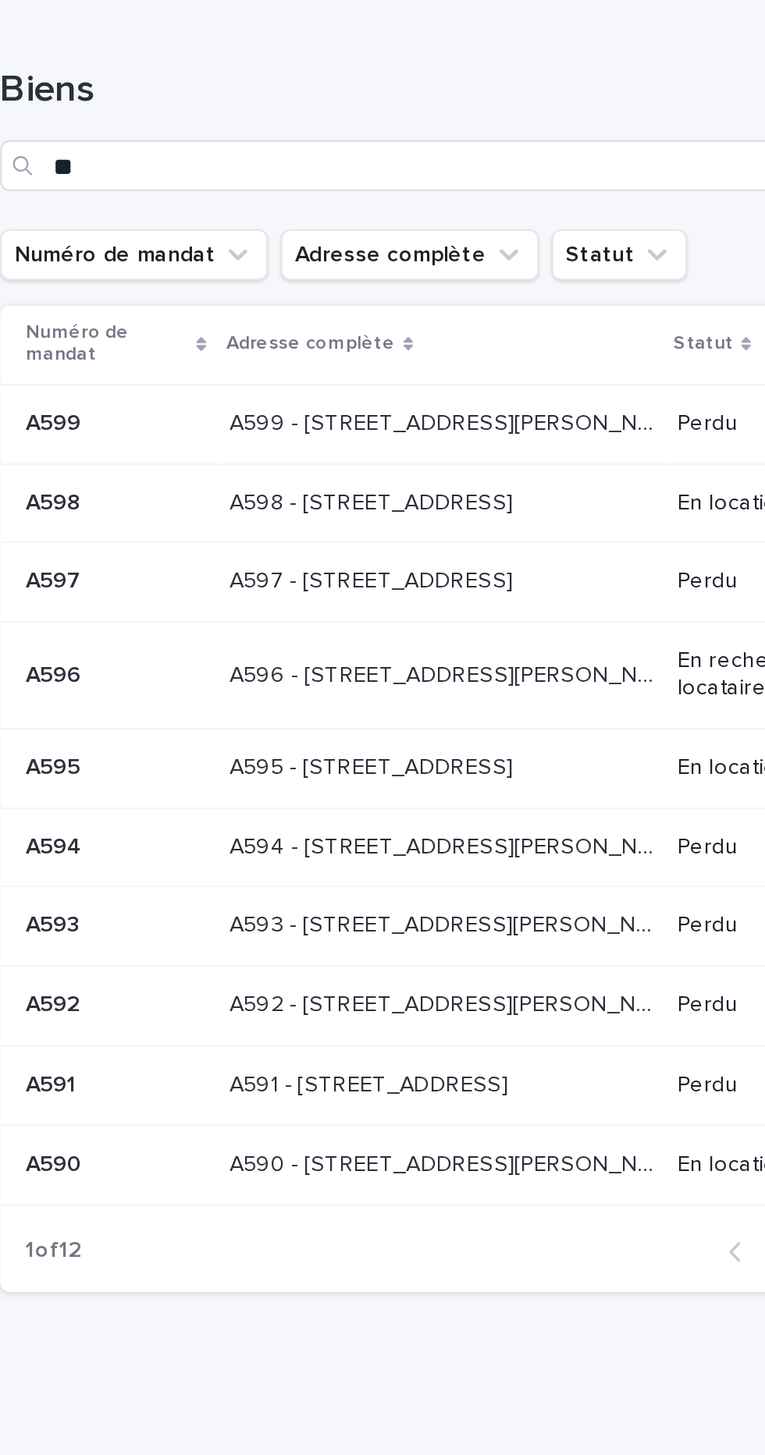
click at [573, 237] on div "A598 - 14 bis rue Olier, Paris 75015 A598 - 14 bis rue Olier, Paris 75015" at bounding box center [488, 247] width 207 height 26
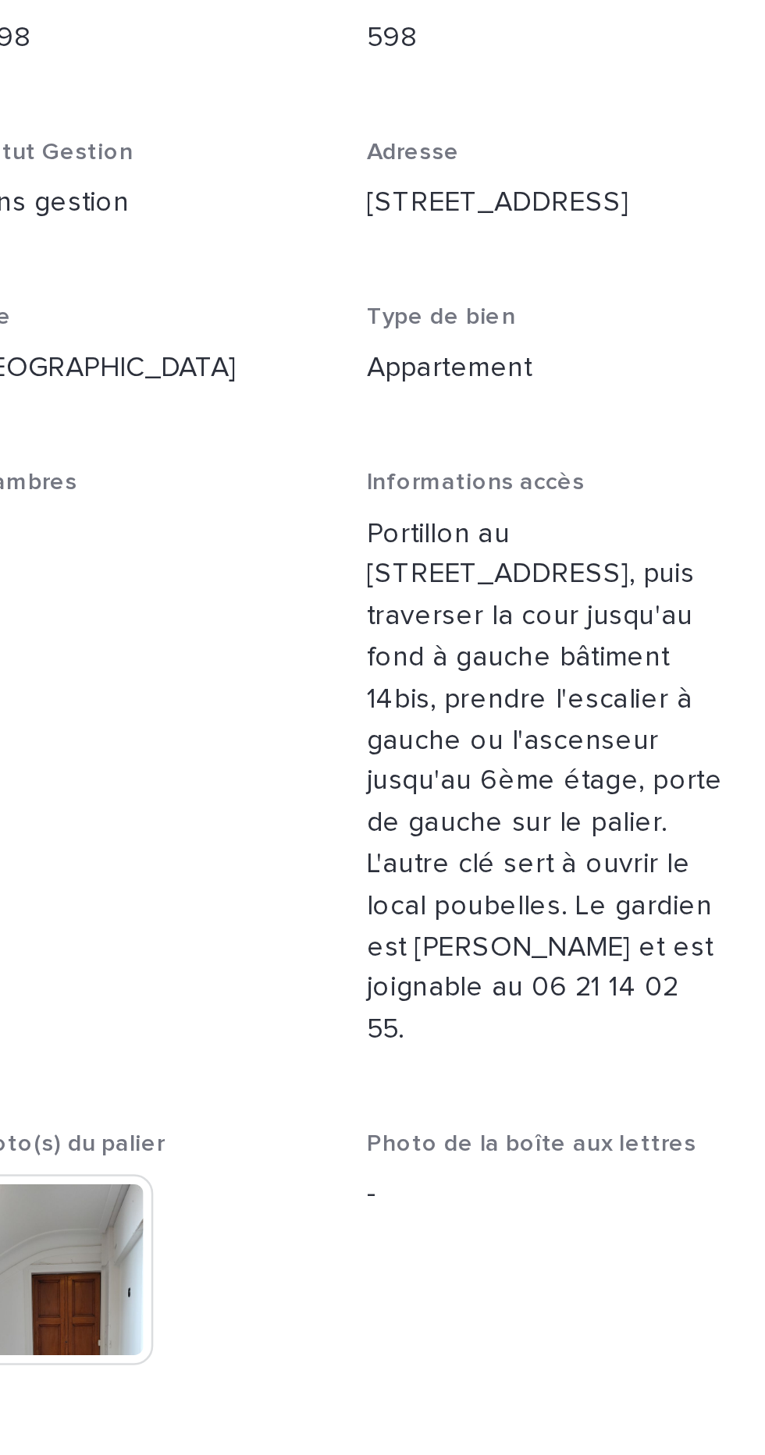
scroll to position [132, 0]
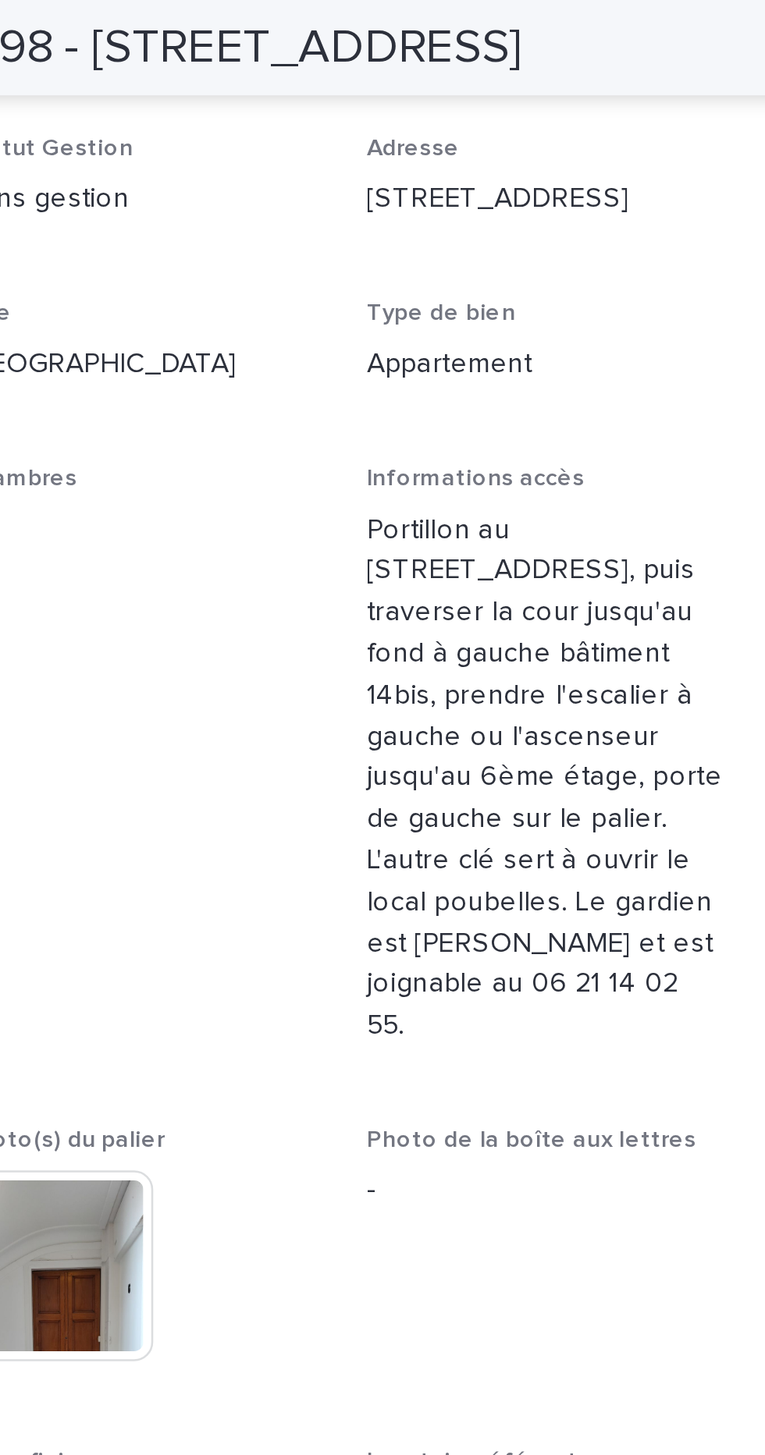
click at [475, 249] on p "Portillon au 14 bis rue Olier seulement besoin du badge, puis traverser la cour…" at bounding box center [511, 306] width 140 height 211
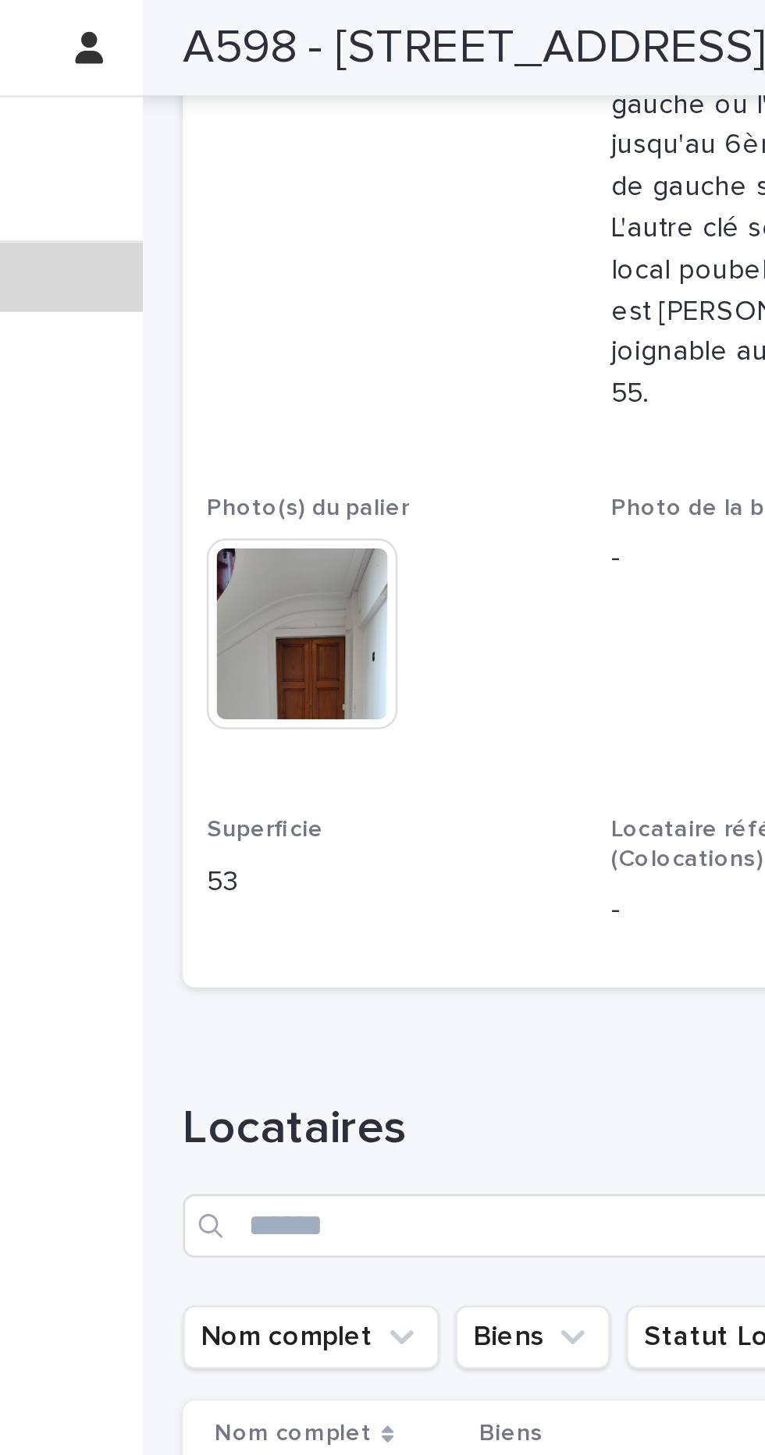
scroll to position [381, 0]
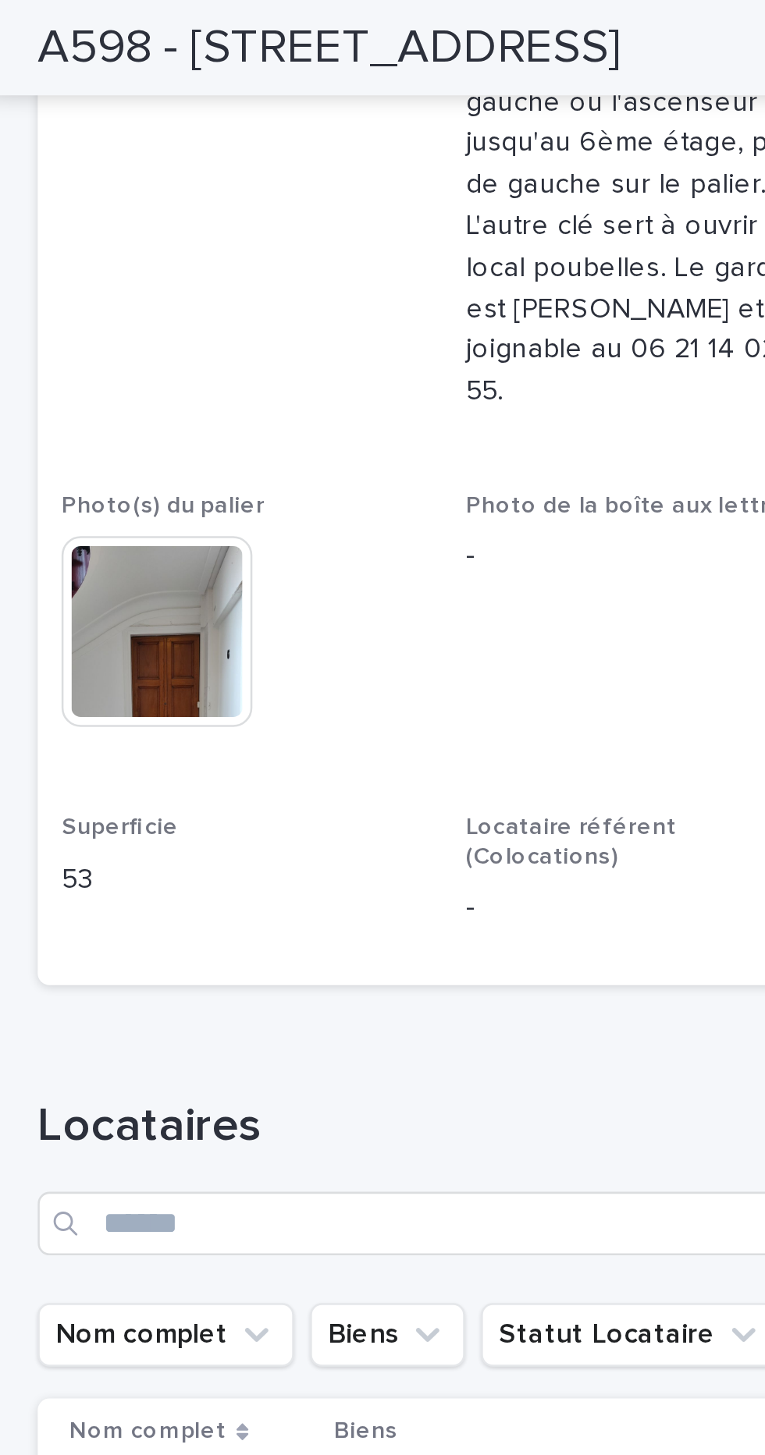
click at [310, 252] on img at bounding box center [319, 248] width 75 height 75
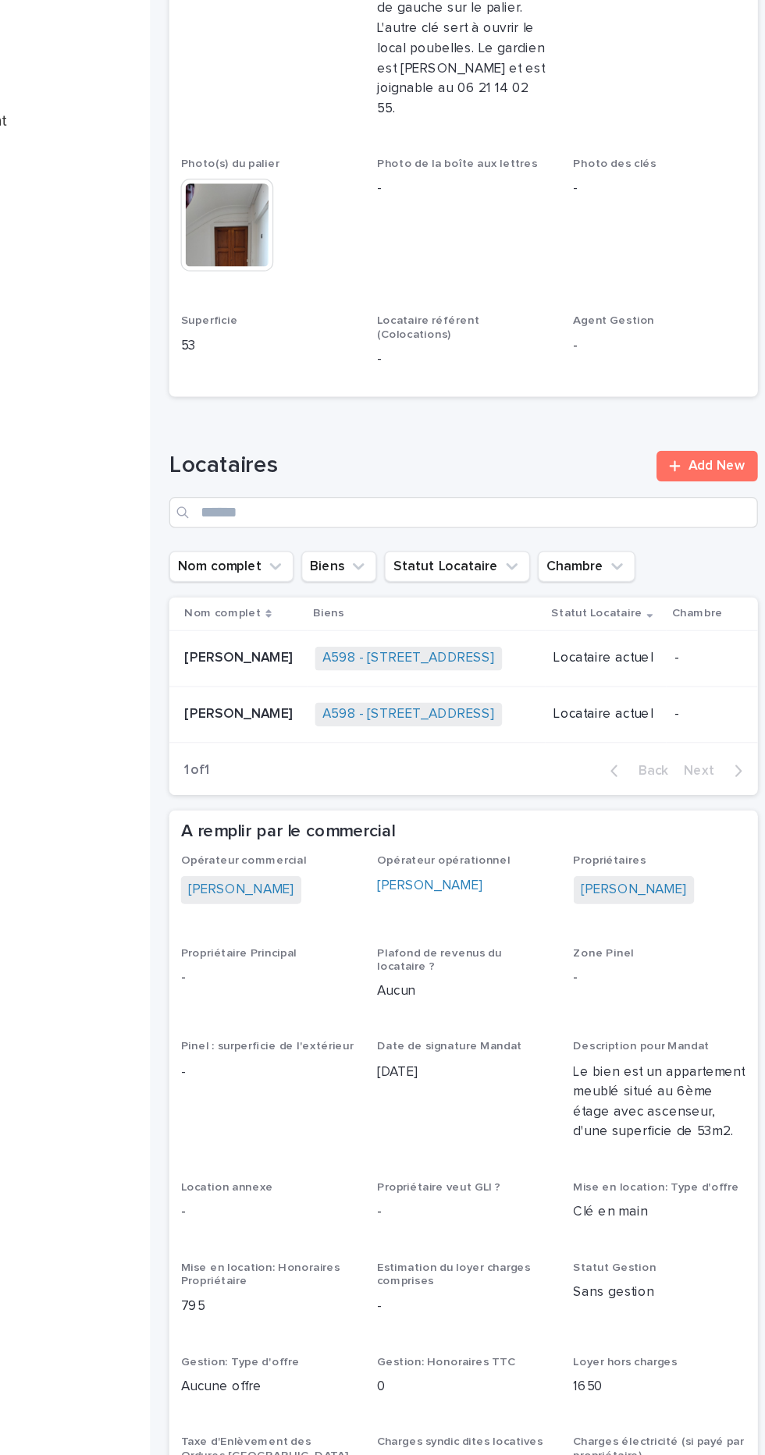
scroll to position [0, 0]
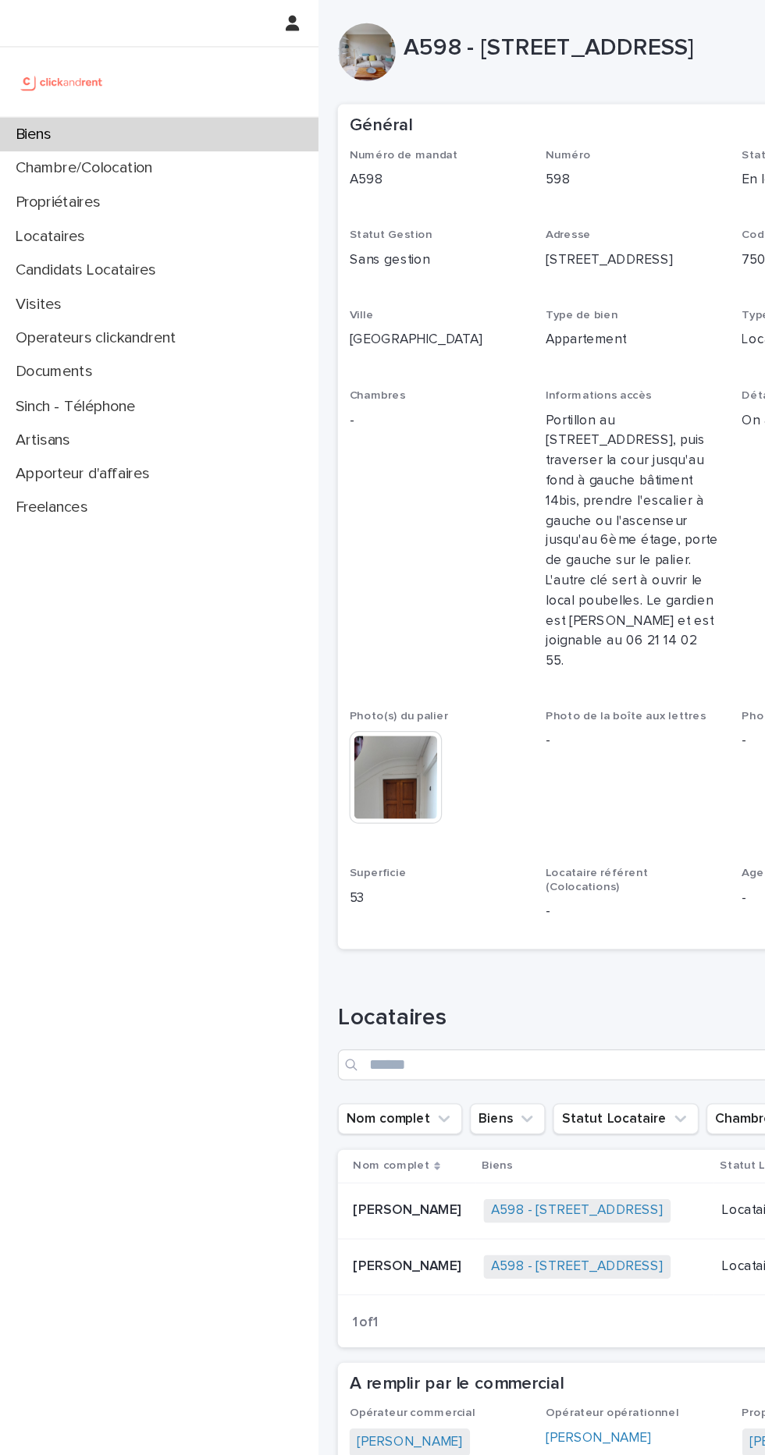
click at [192, 102] on div "Biens" at bounding box center [128, 108] width 257 height 27
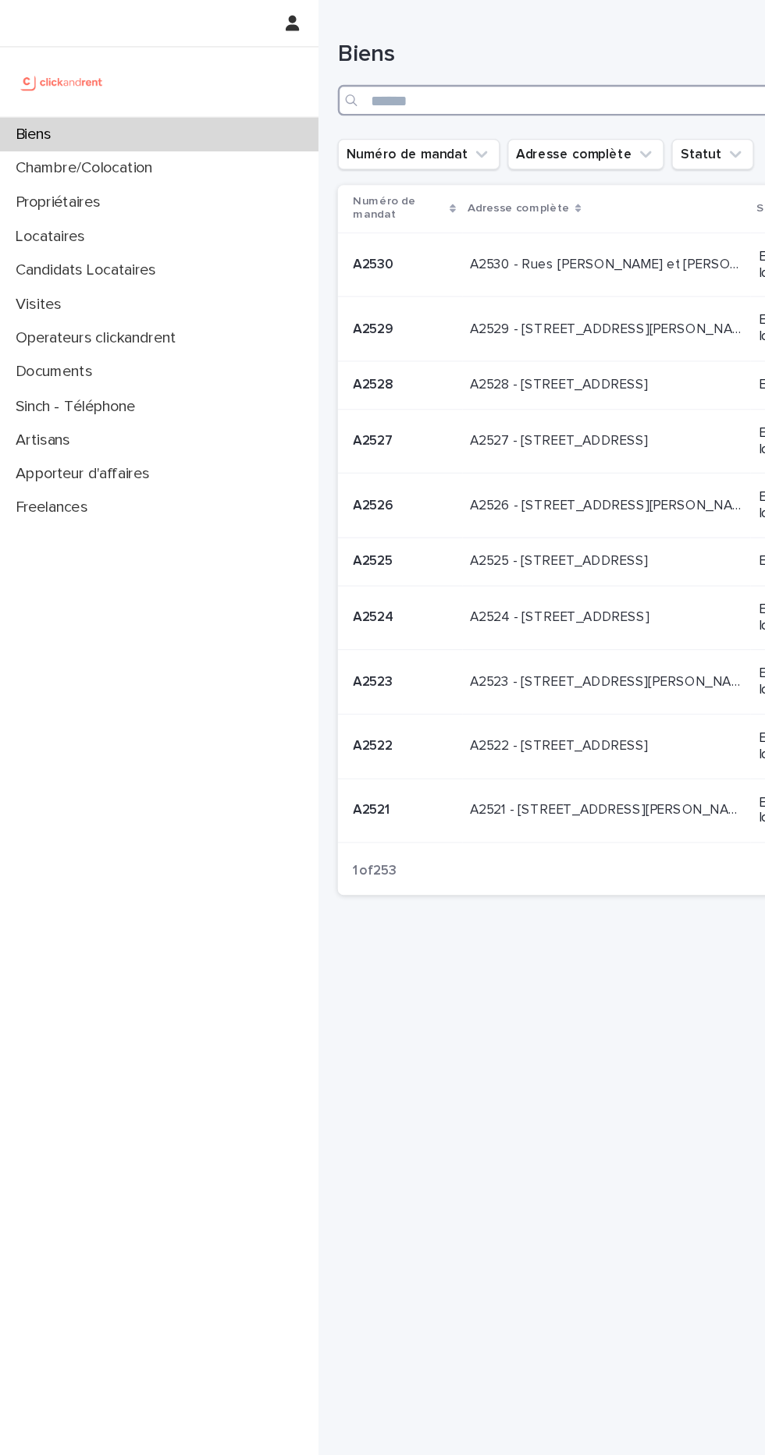
click at [410, 80] on input "Search" at bounding box center [511, 81] width 476 height 25
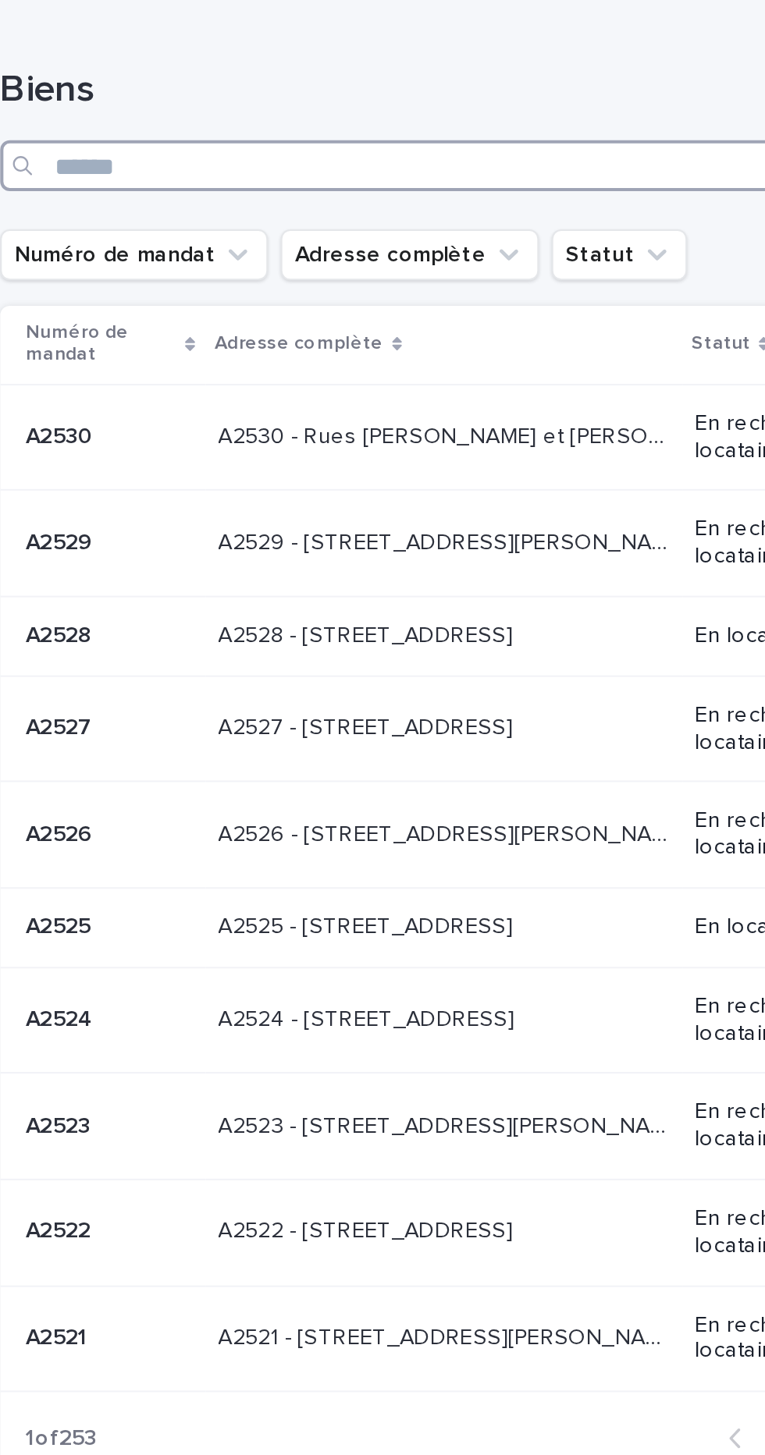
click at [459, 83] on input "Search" at bounding box center [511, 81] width 476 height 25
type input "*****"
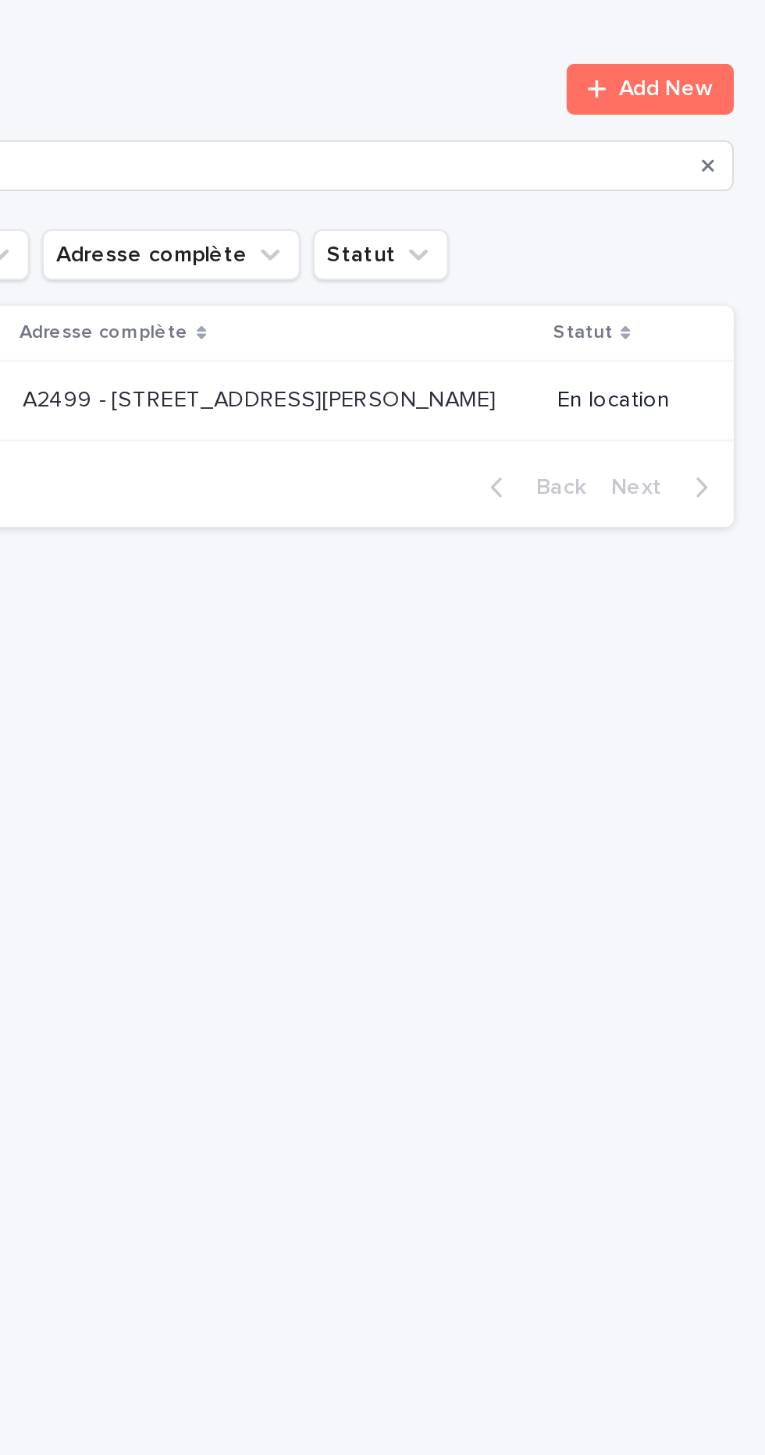
click at [576, 190] on p "A2499 - 44 rue Jean Jaurès, Vanves 92170" at bounding box center [518, 194] width 235 height 16
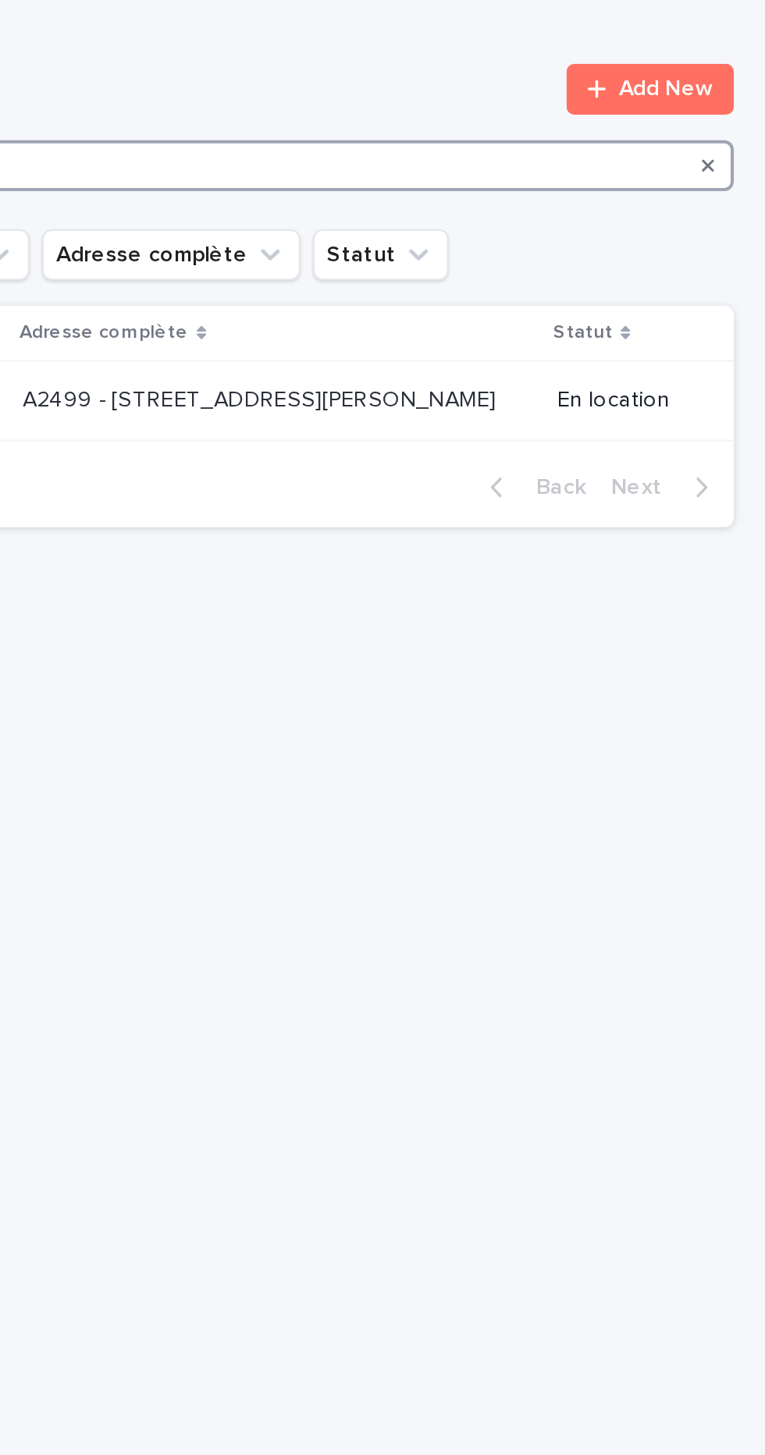
click at [575, 77] on input "*****" at bounding box center [511, 81] width 476 height 25
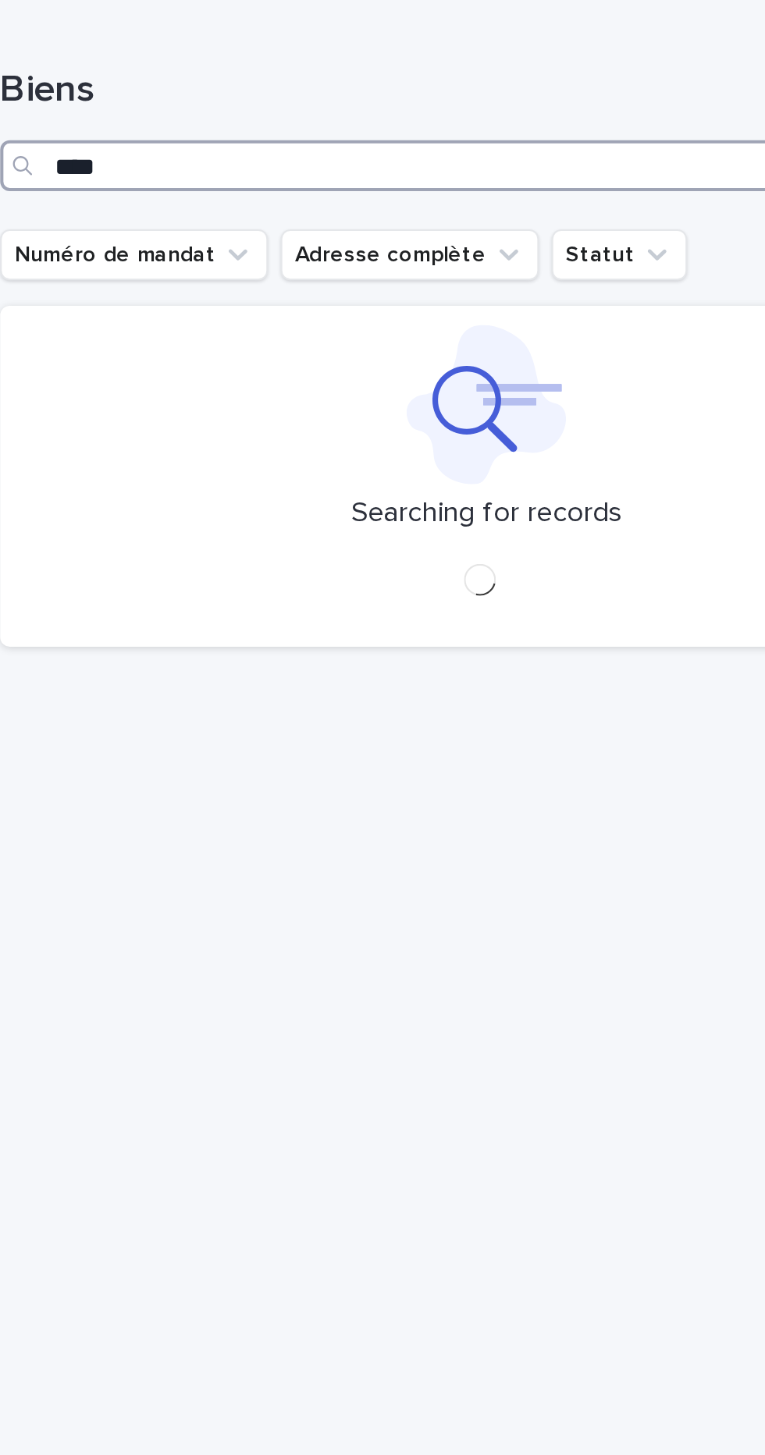
type input "*****"
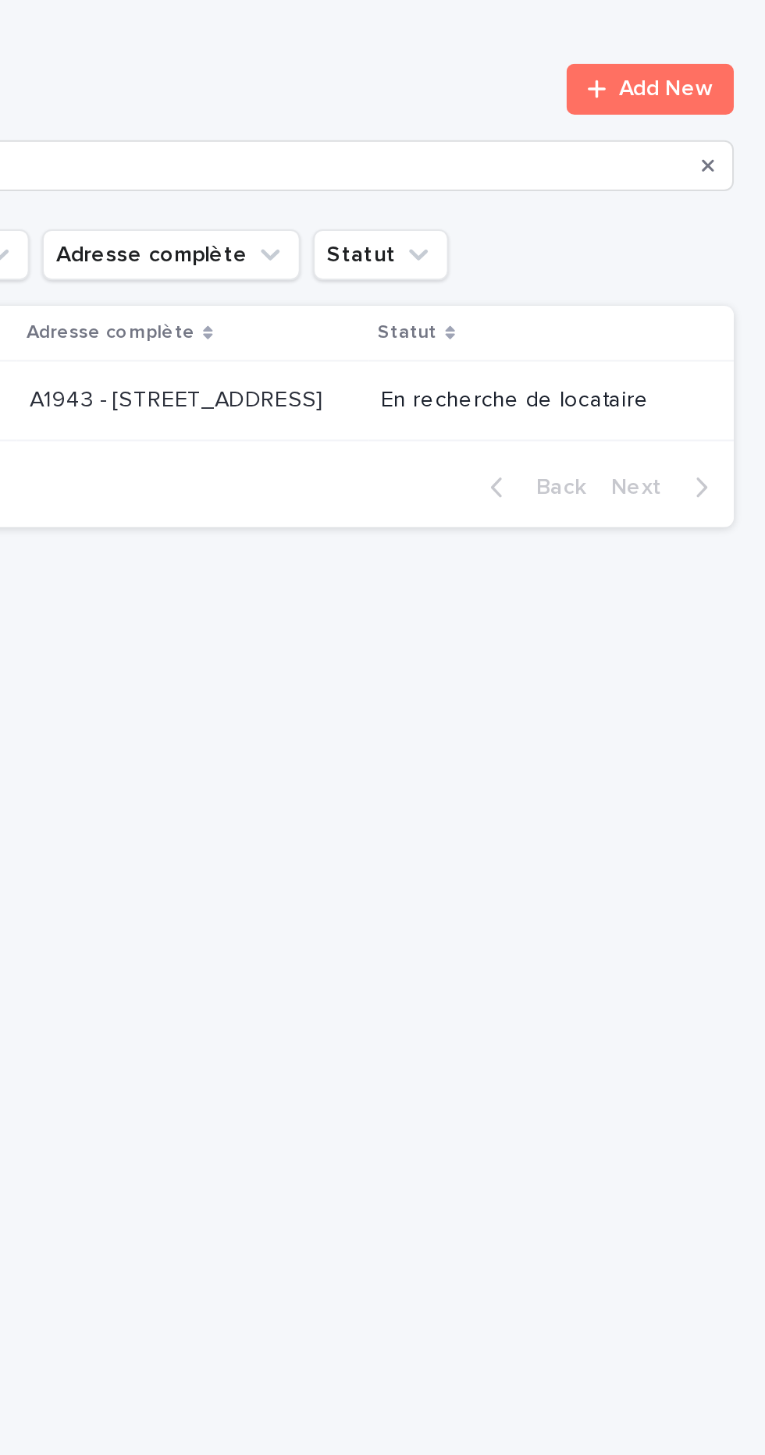
click at [555, 209] on div "A1943 - 5 Square des Tilleuls, Noisy le Sec 93130 A1943 - 5 Square des Tilleuls…" at bounding box center [484, 196] width 160 height 26
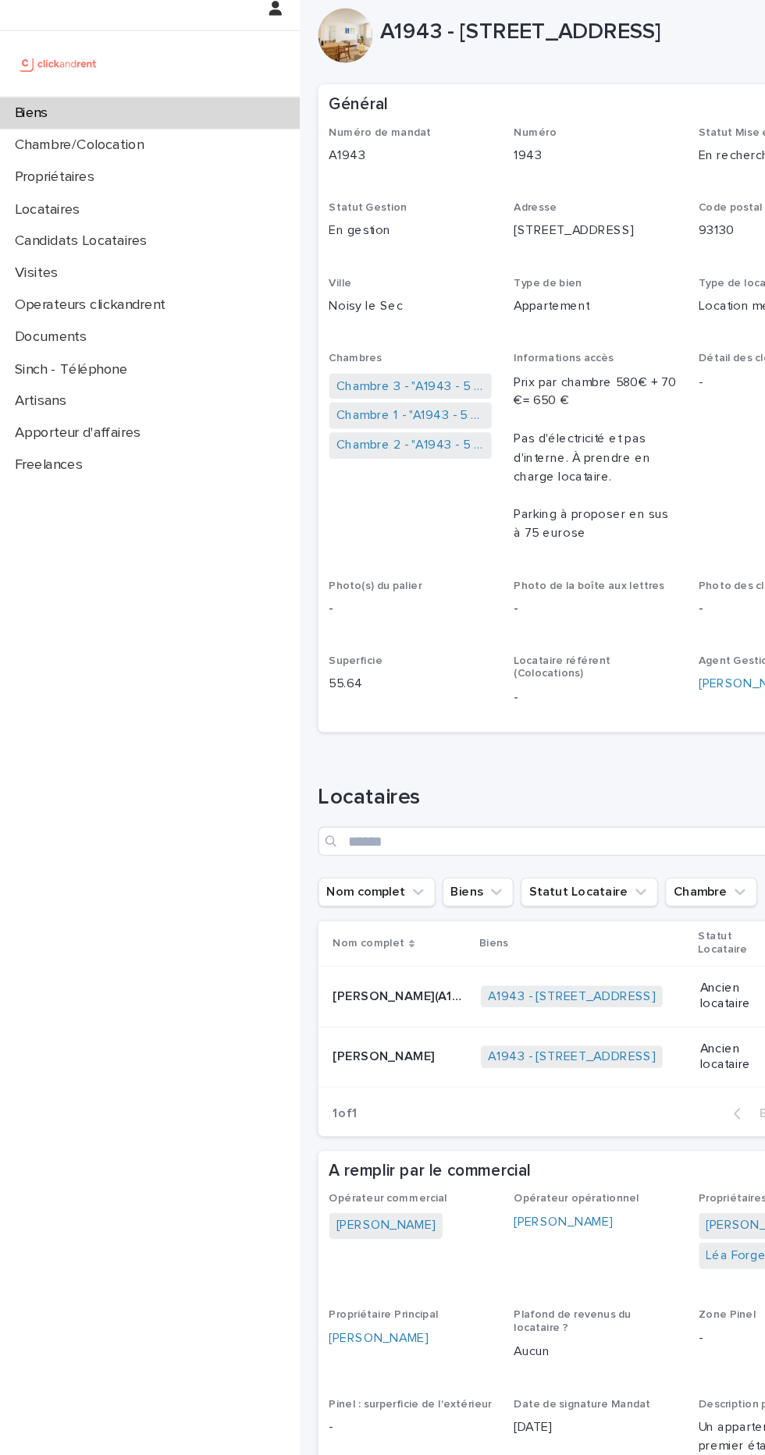
click at [139, 113] on div "Biens" at bounding box center [128, 108] width 257 height 27
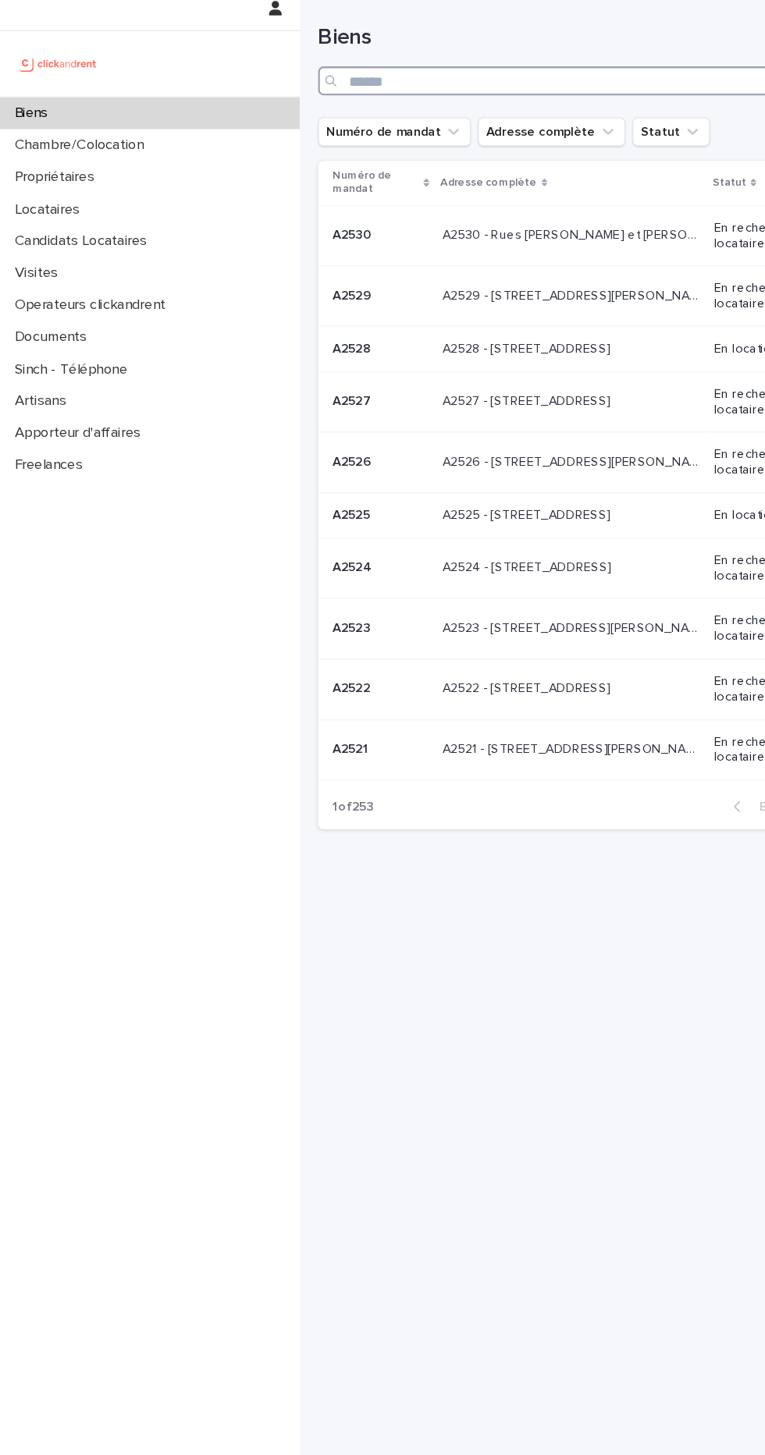
click at [442, 77] on input "Search" at bounding box center [511, 81] width 476 height 25
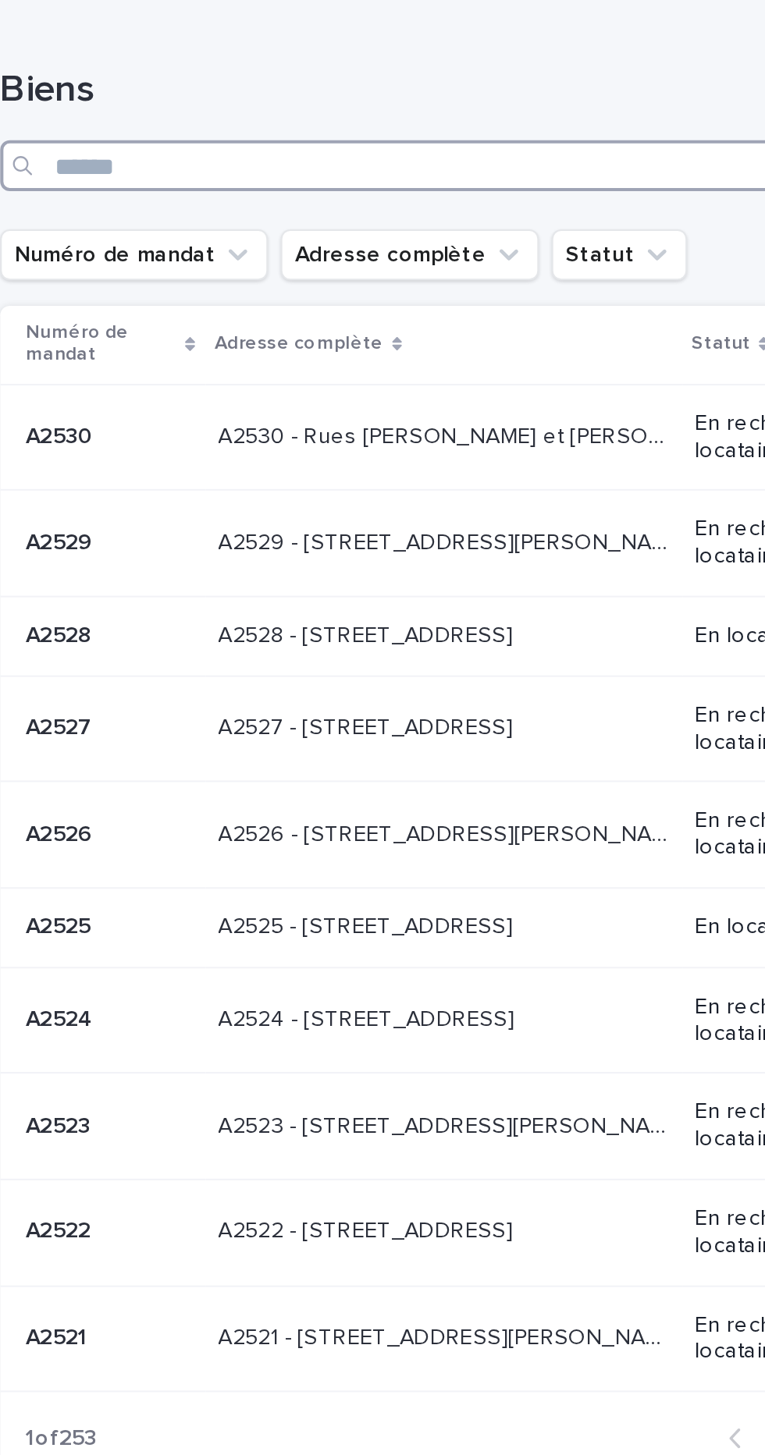
type input "*"
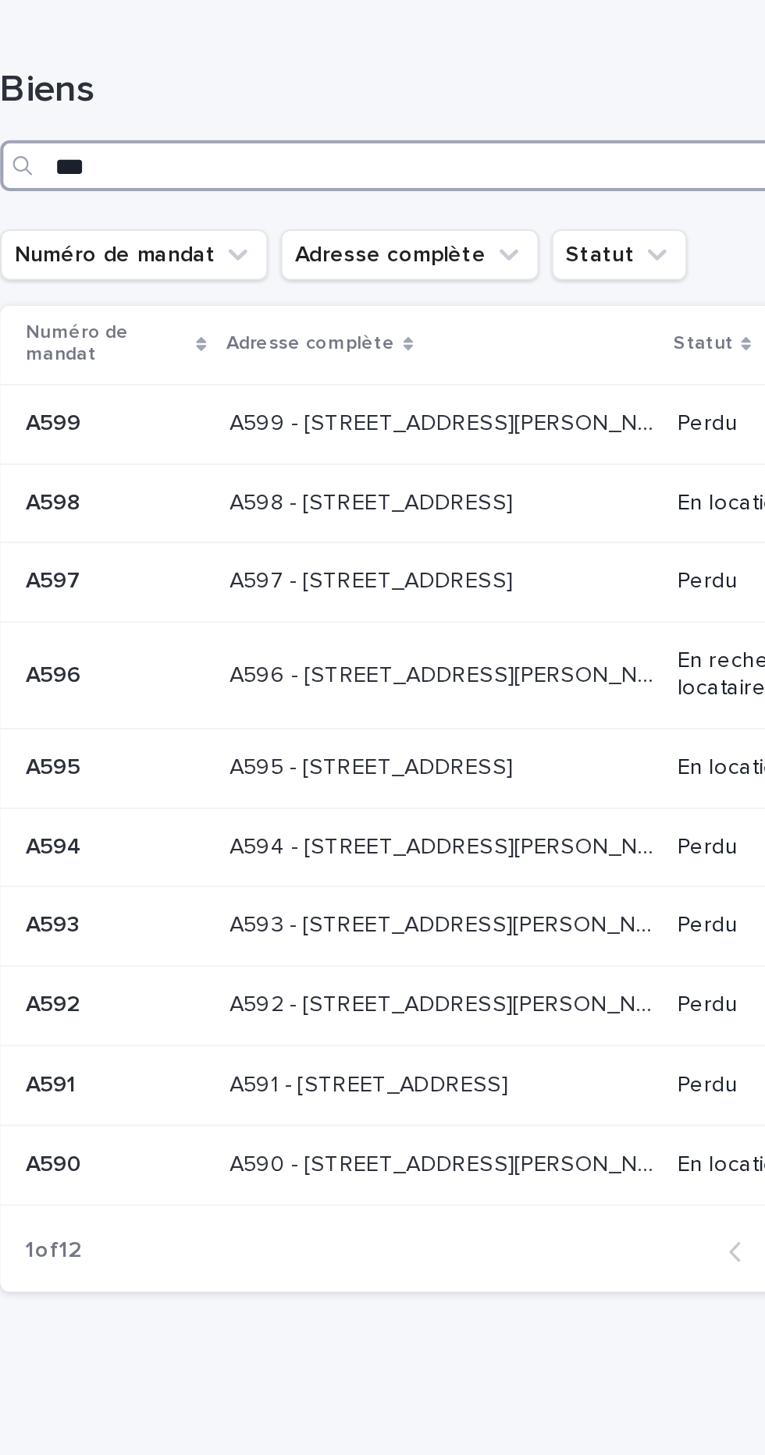
type input "****"
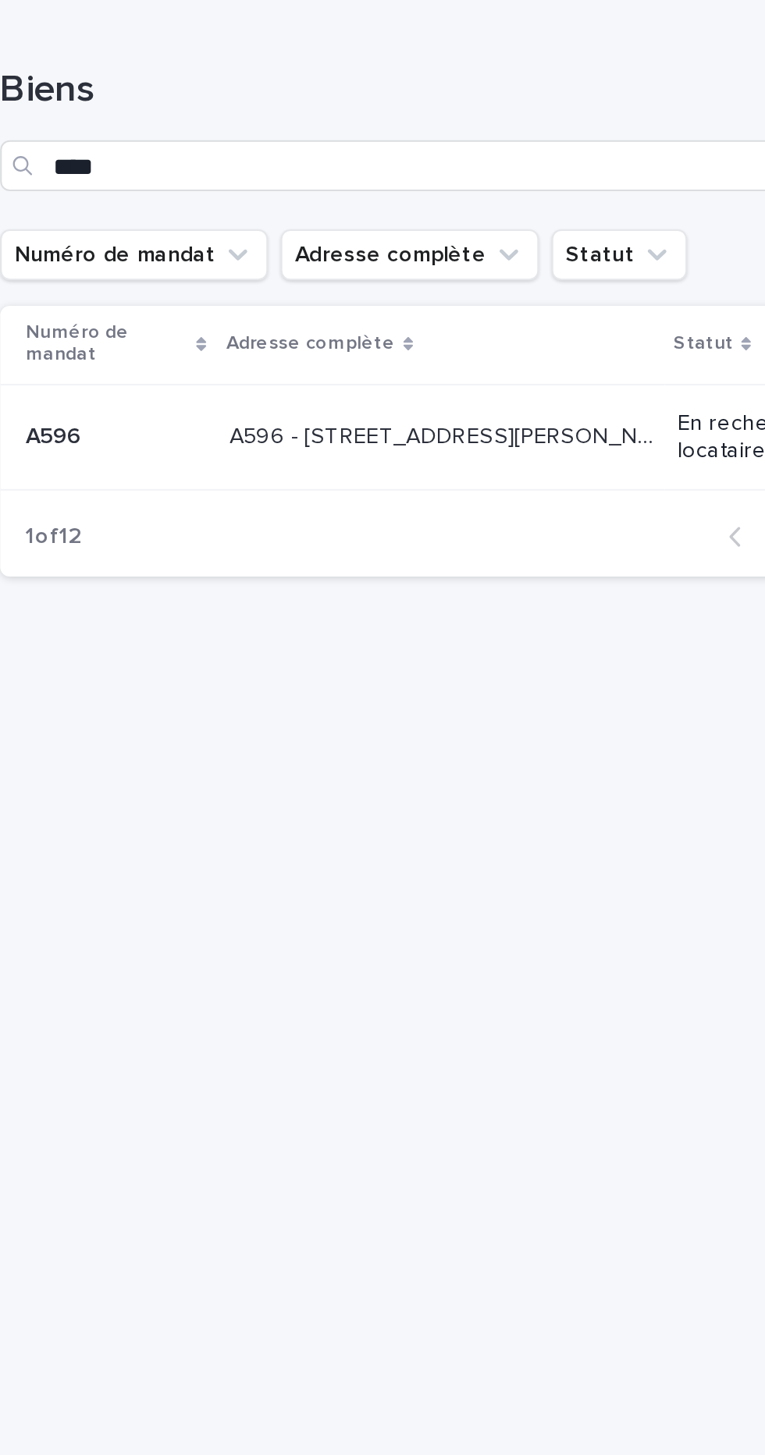
click at [417, 203] on div "A596 - 48 rue Victor Hugo, Asnieres-sur-Seine 92600 A596 - 48 rue Victor Hugo, …" at bounding box center [488, 214] width 207 height 26
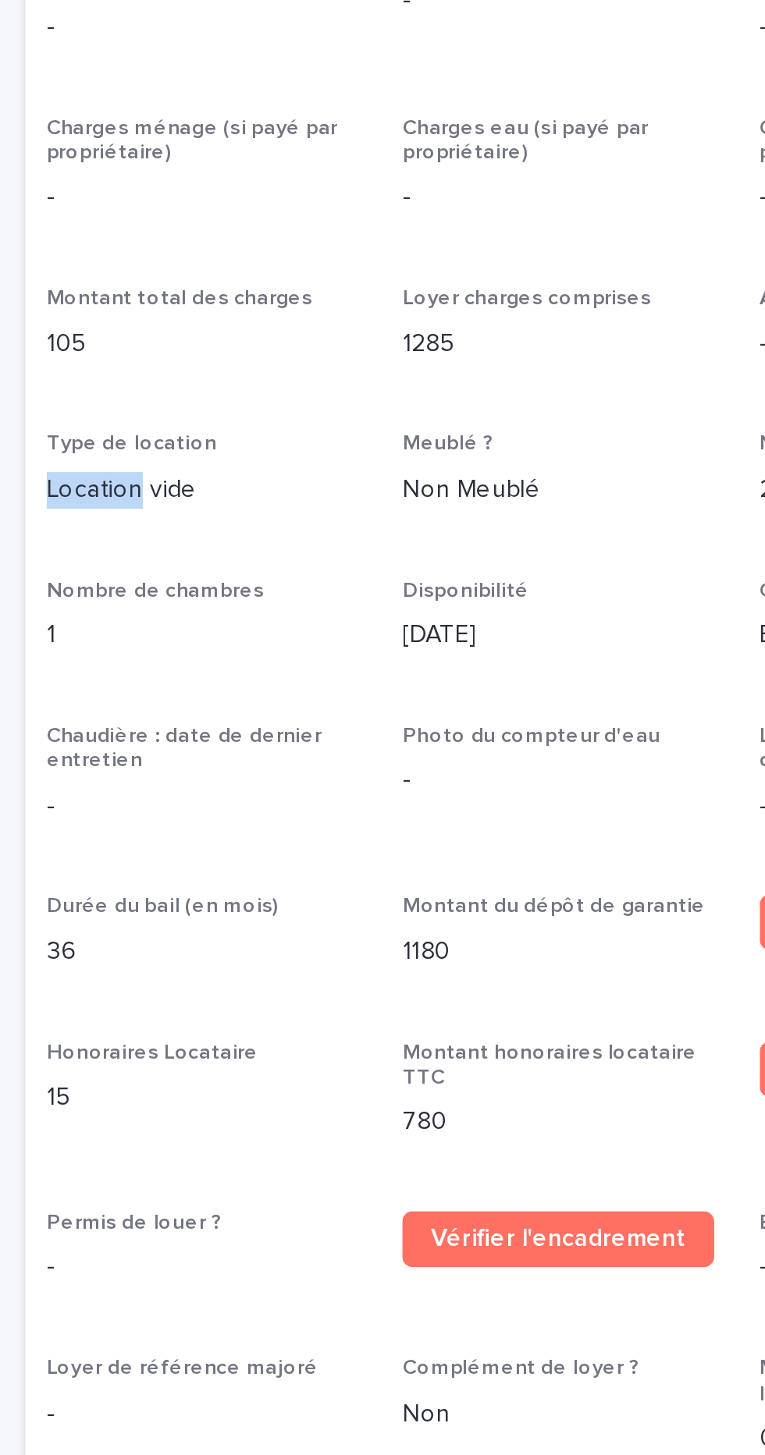
scroll to position [2015, 0]
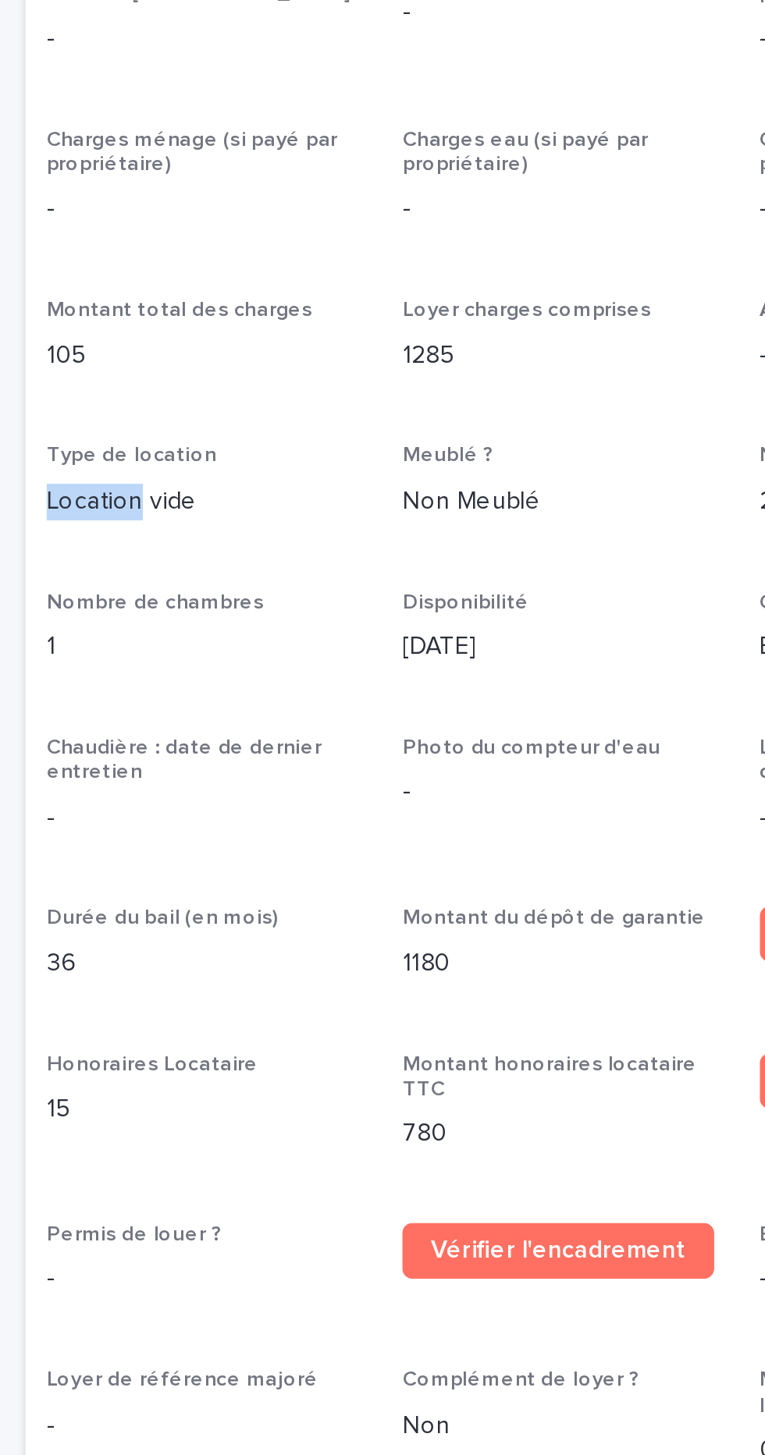
click at [545, 620] on div "Disponibilité 12/8/2025" at bounding box center [511, 643] width 140 height 46
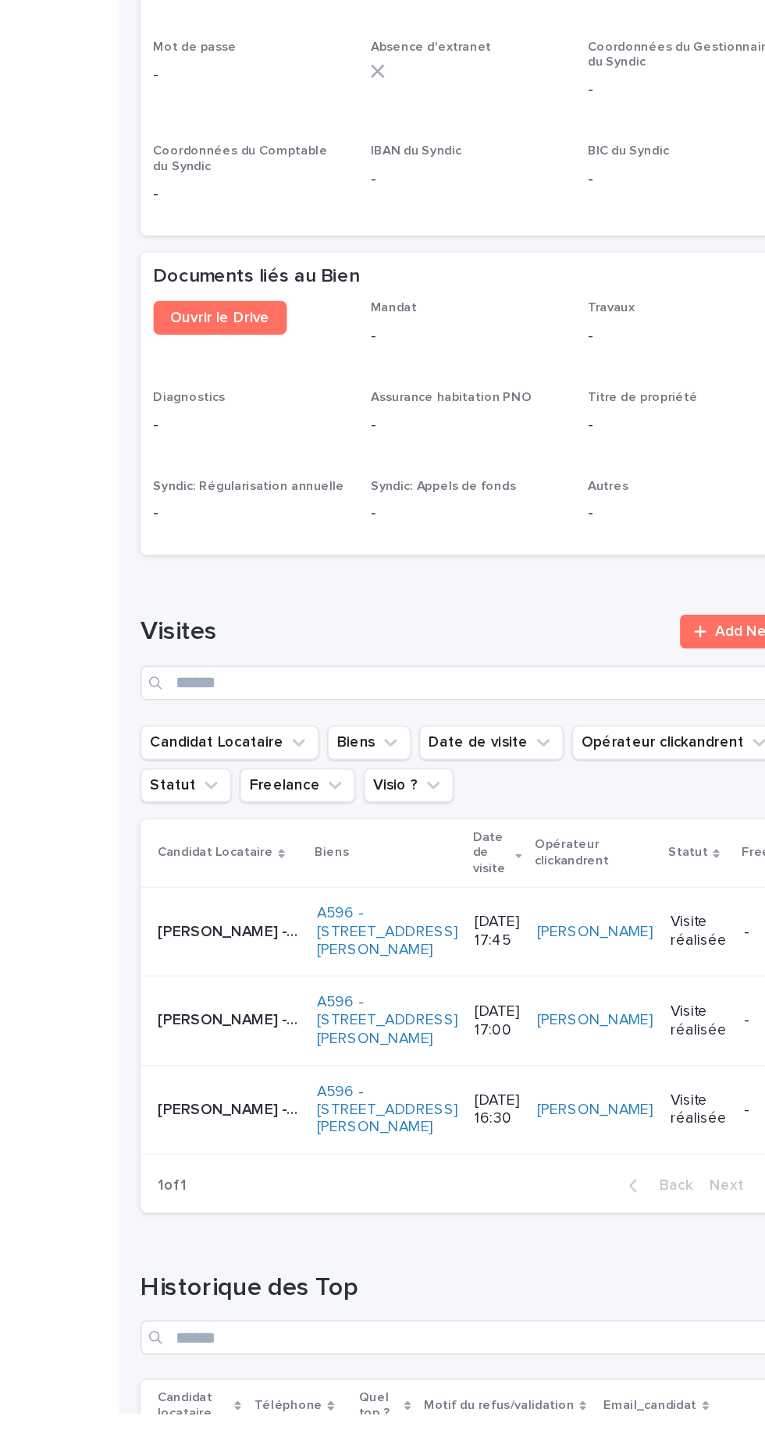
click at [715, 1454] on html "Biens Chambre/Colocation Propriétaires Locataires Candidats Locataires Visites …" at bounding box center [382, 727] width 765 height 1455
